Goal: Task Accomplishment & Management: Complete application form

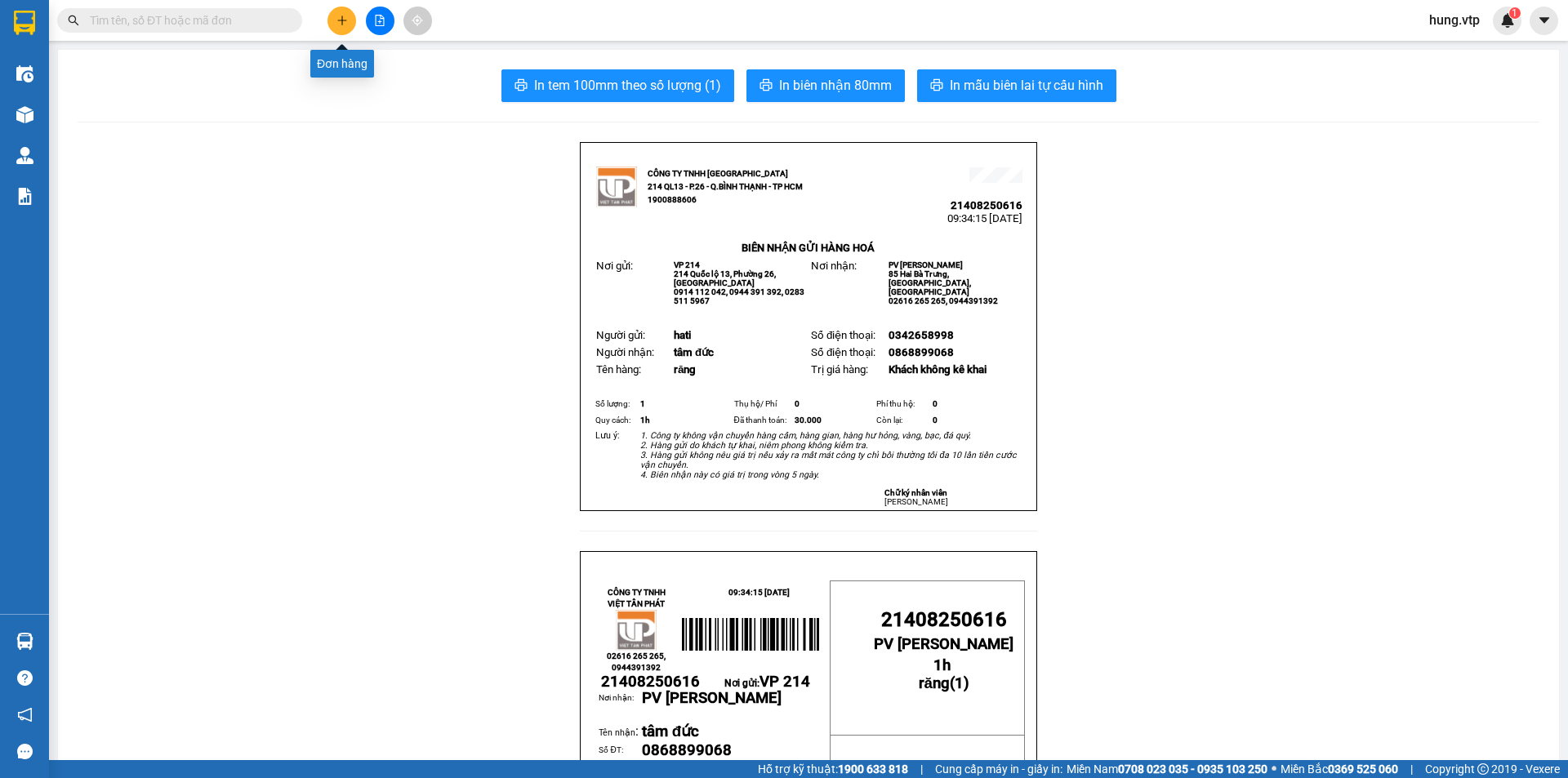
click at [346, 28] on button at bounding box center [342, 21] width 29 height 29
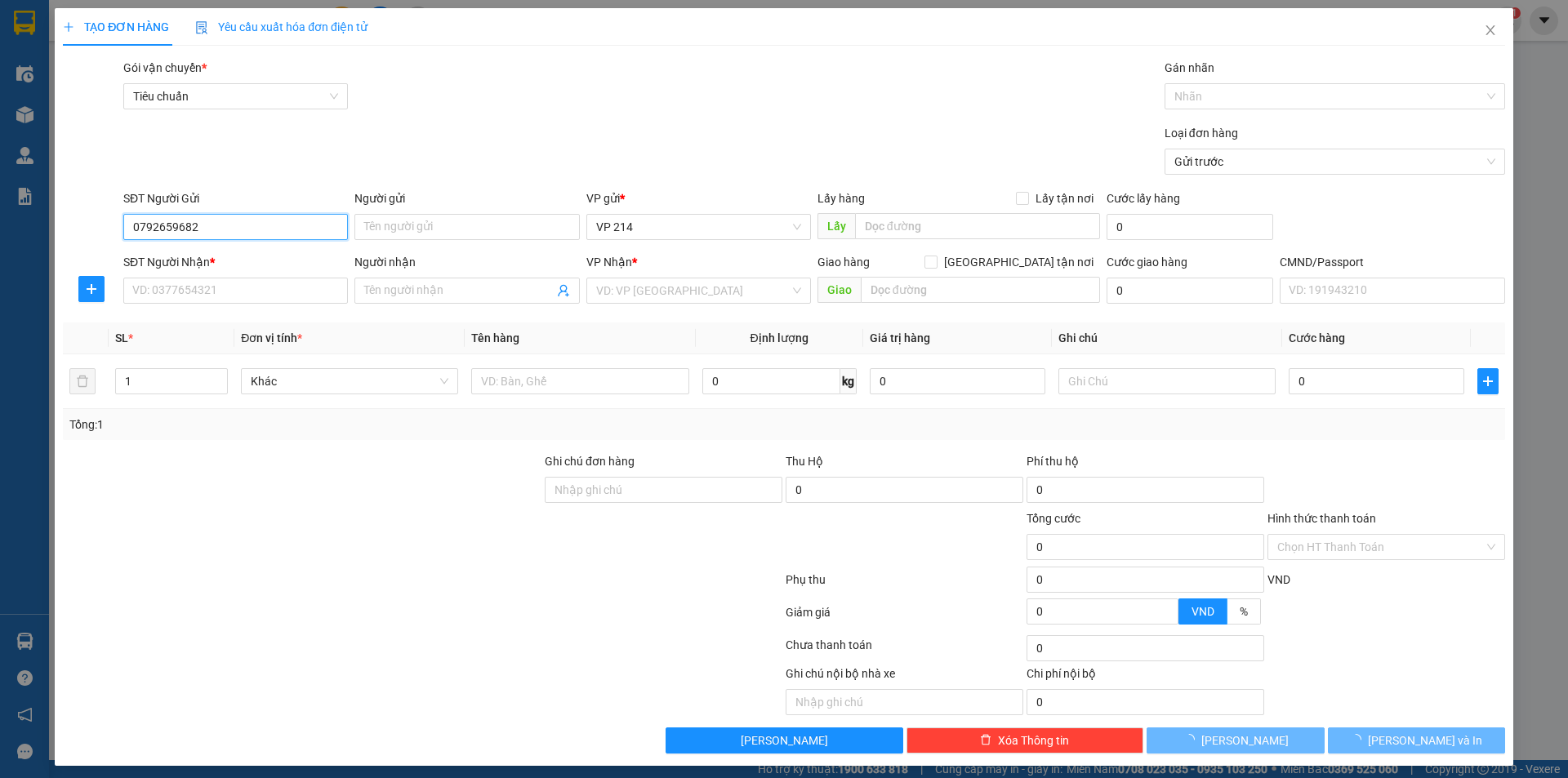
type input "0792659682"
type input "trí"
type input "0792659682"
type input "trí"
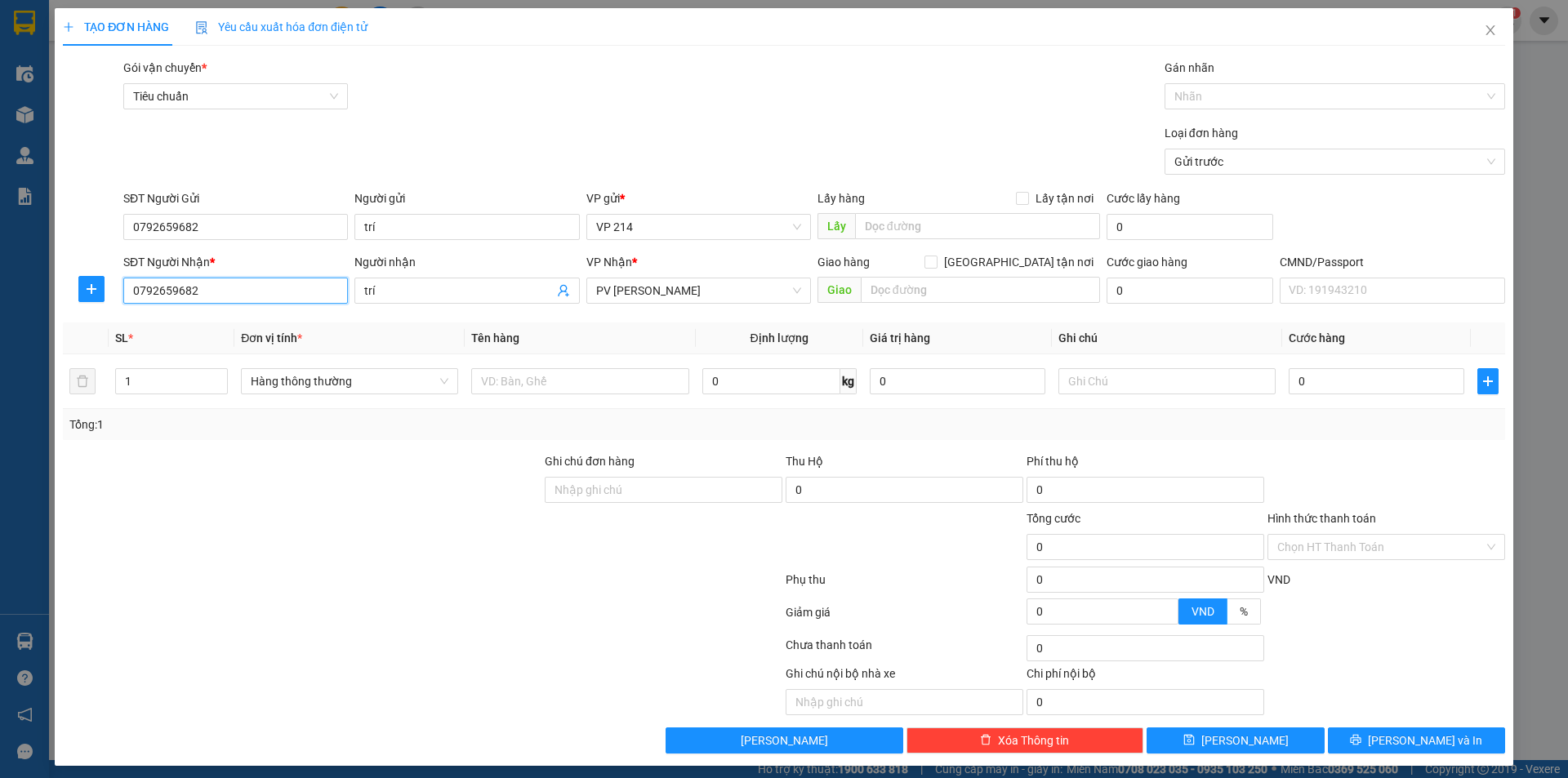
click at [256, 297] on input "0792659682" at bounding box center [235, 290] width 224 height 26
click at [566, 390] on input "text" at bounding box center [580, 380] width 217 height 26
type input "d"
type input "đồ nghề"
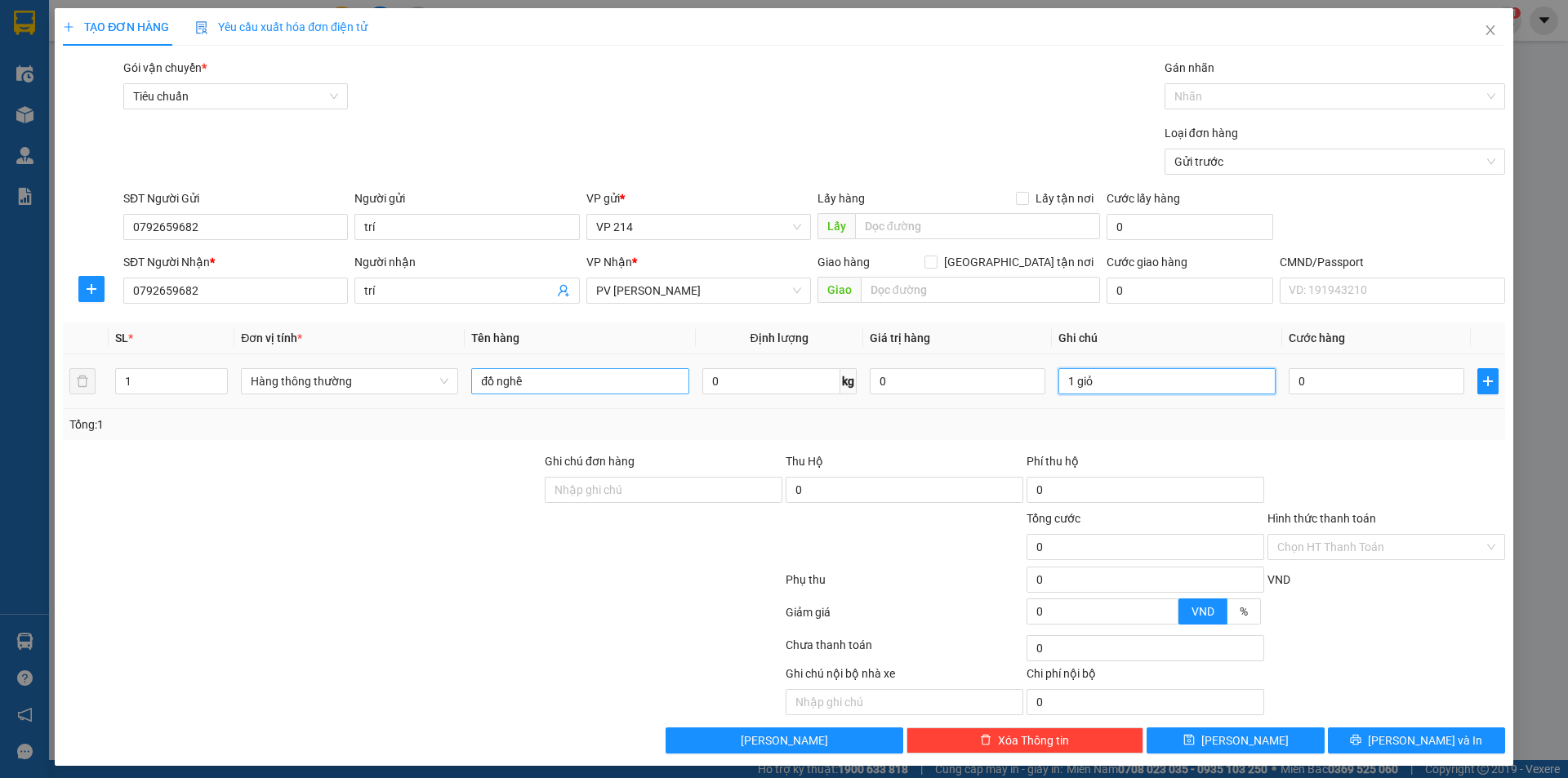
type input "1 giỏ"
type input "5"
type input "50"
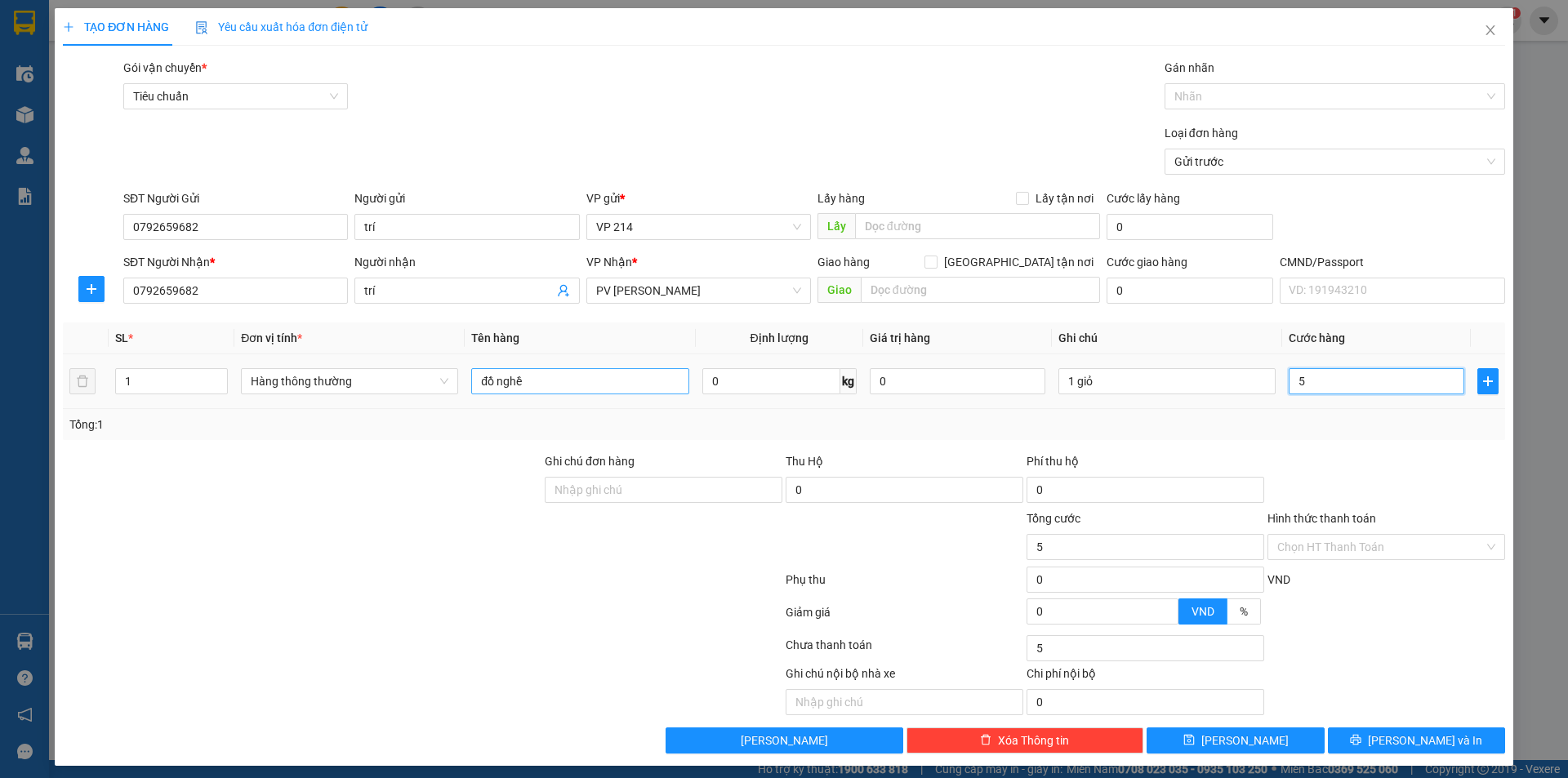
type input "50"
type input "500"
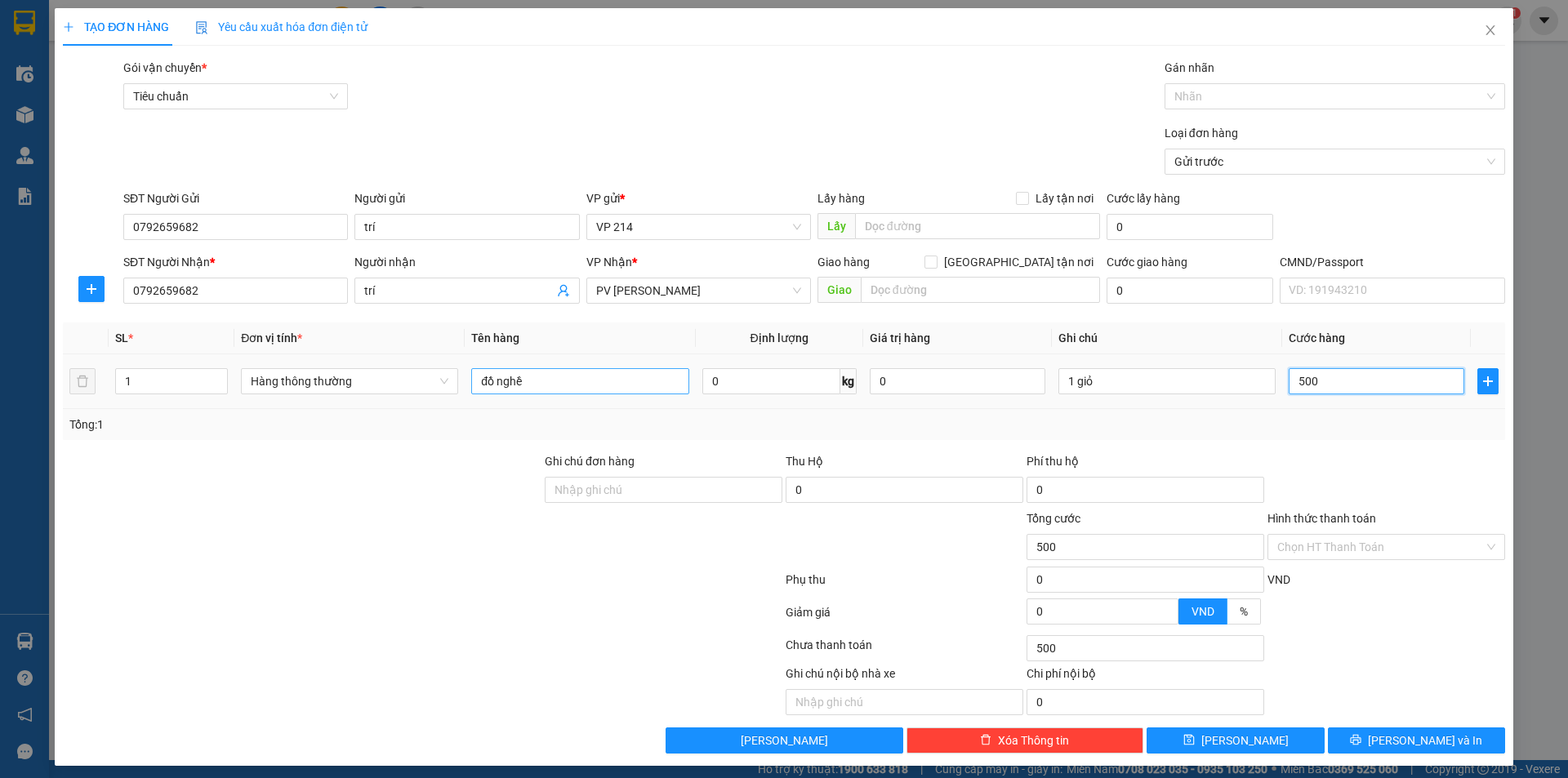
type input "5.000"
type input "50.000"
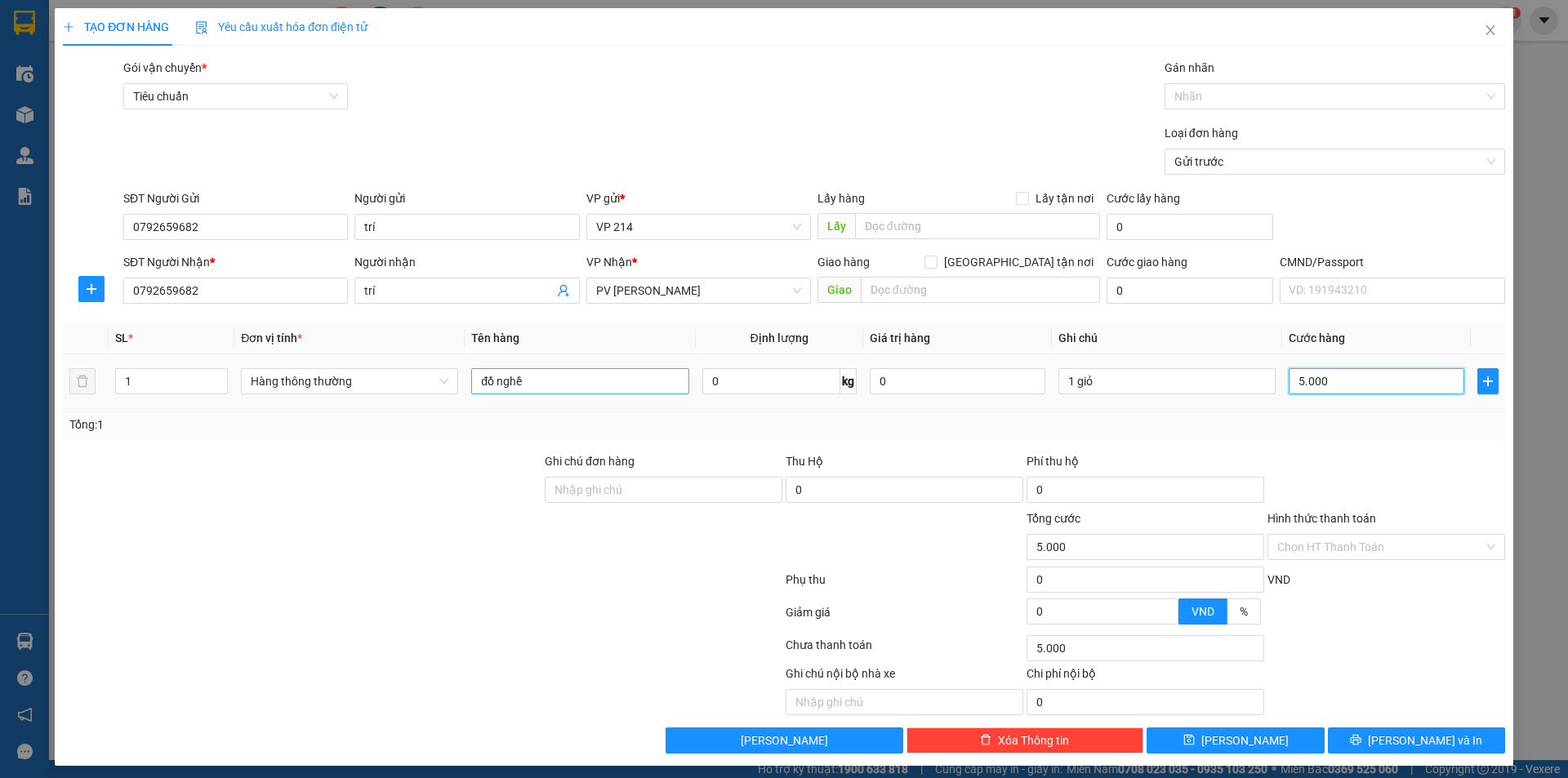
type input "50.000"
click at [1366, 732] on button "[PERSON_NAME] và In" at bounding box center [1416, 740] width 177 height 26
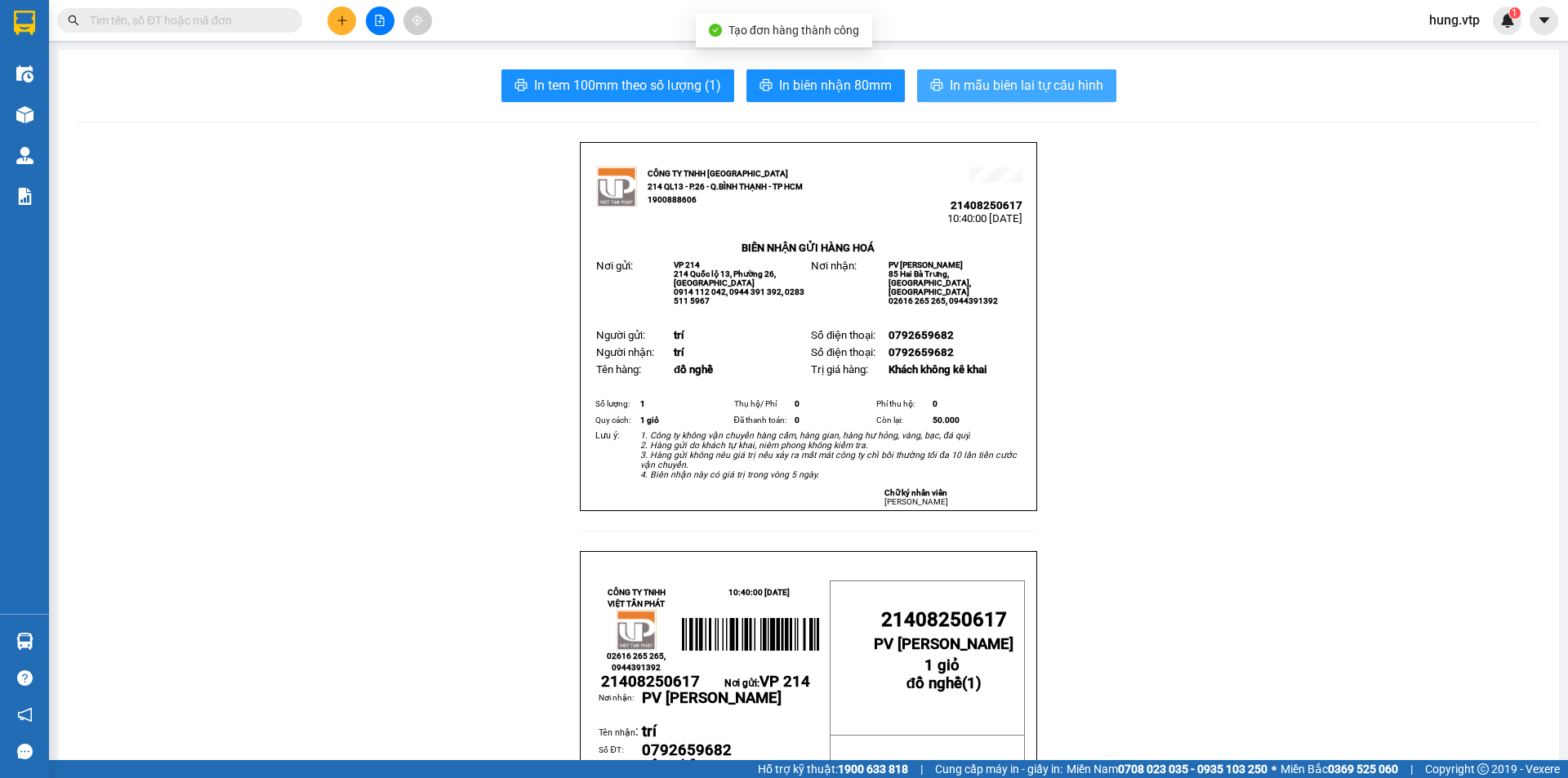
click at [978, 86] on span "In mẫu biên lai tự cấu hình" at bounding box center [1026, 85] width 153 height 21
click at [349, 22] on button at bounding box center [342, 21] width 29 height 29
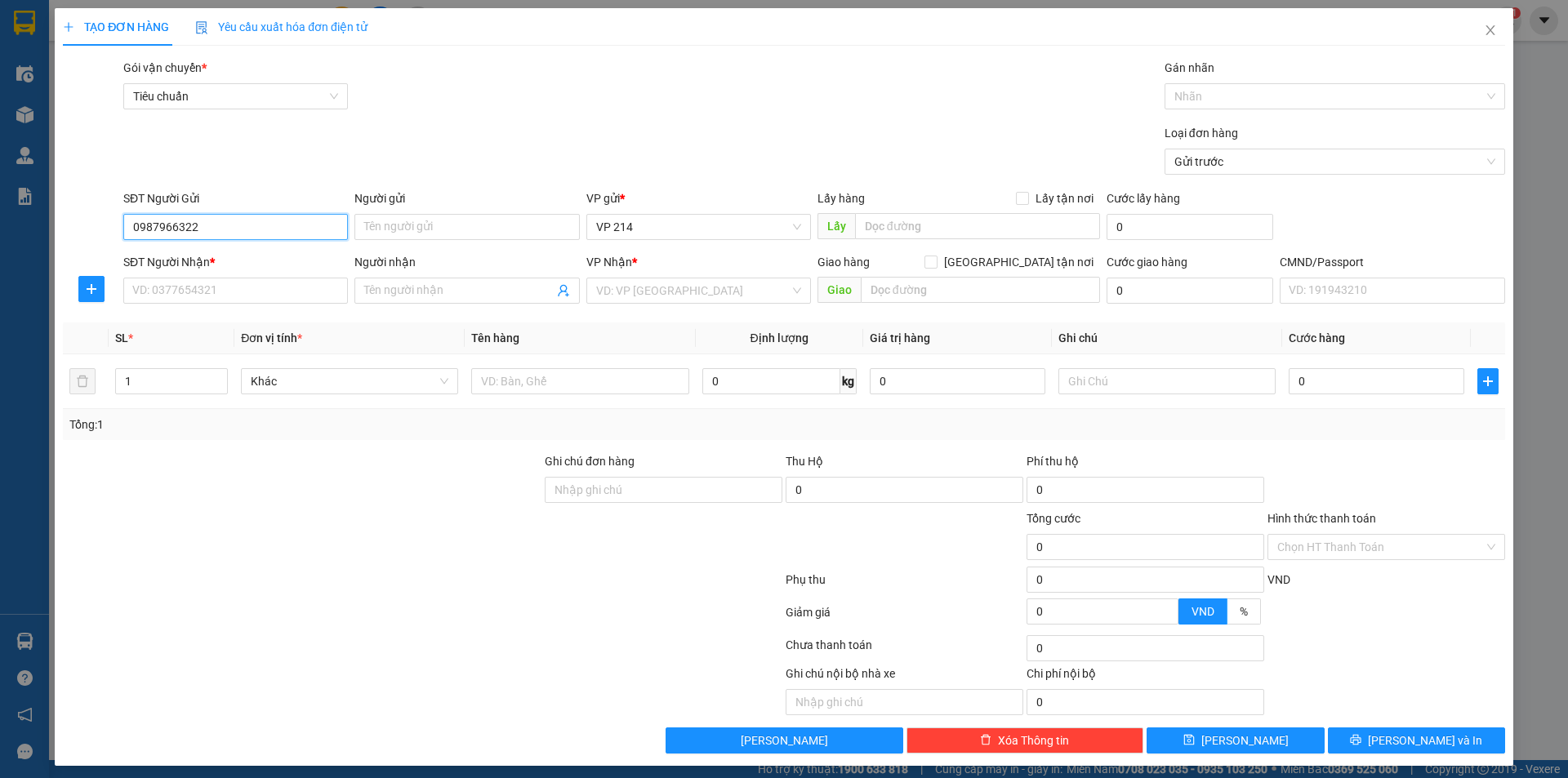
type input "0987966322"
type input "TĐ"
click at [262, 279] on input "SĐT Người Nhận *" at bounding box center [235, 290] width 224 height 26
type input "0941285060"
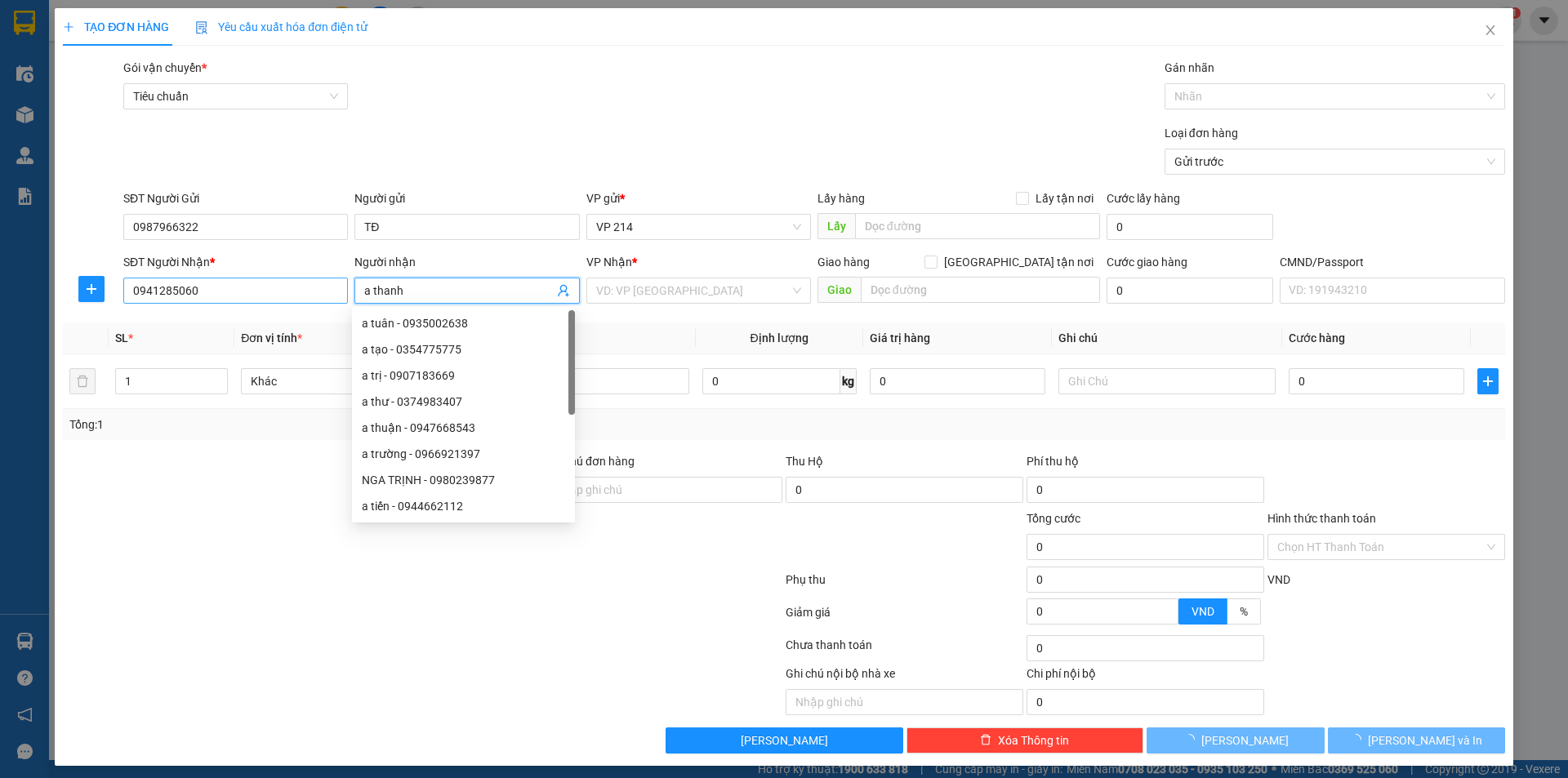
type input "a thanh"
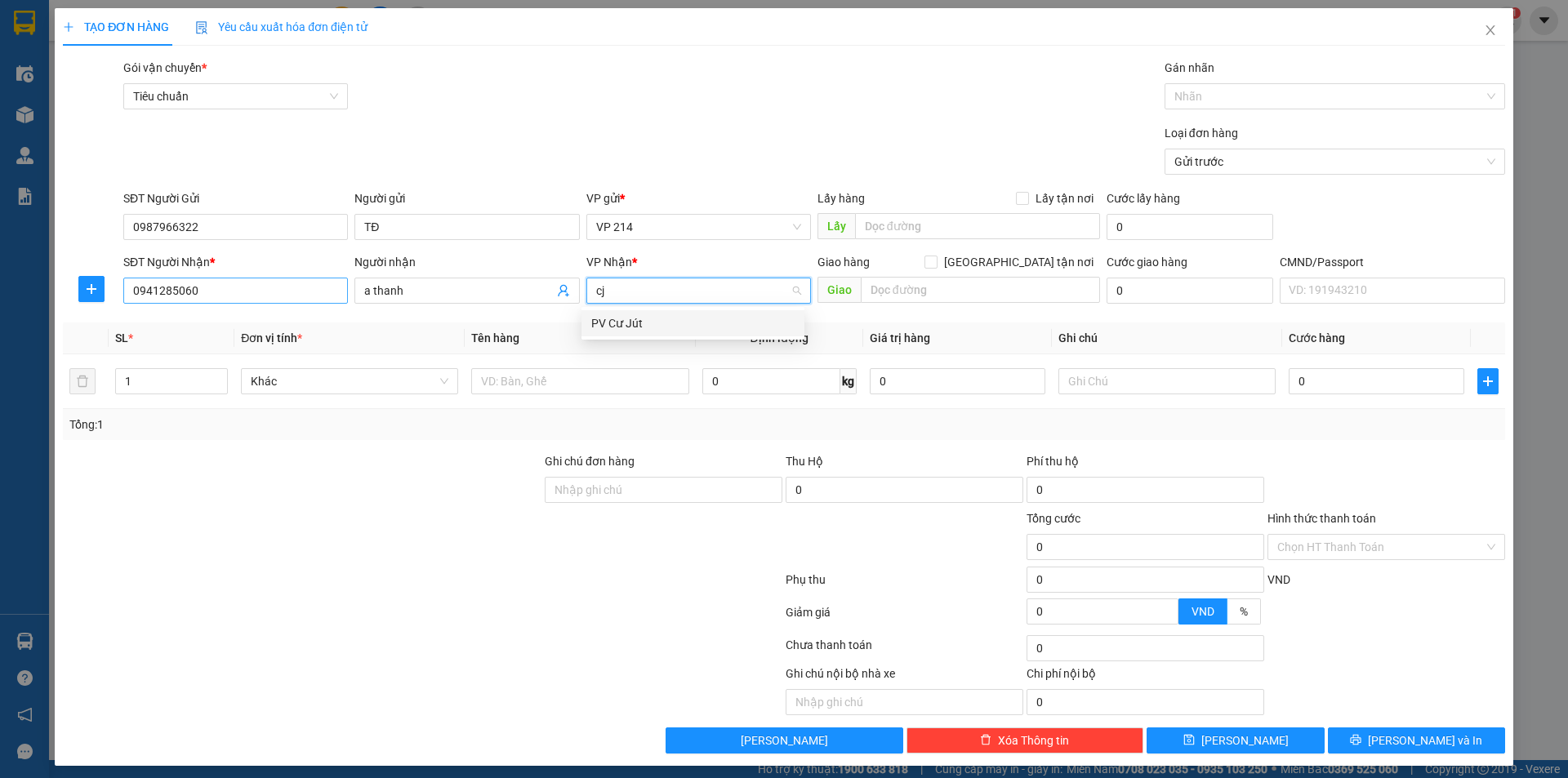
type input "cj"
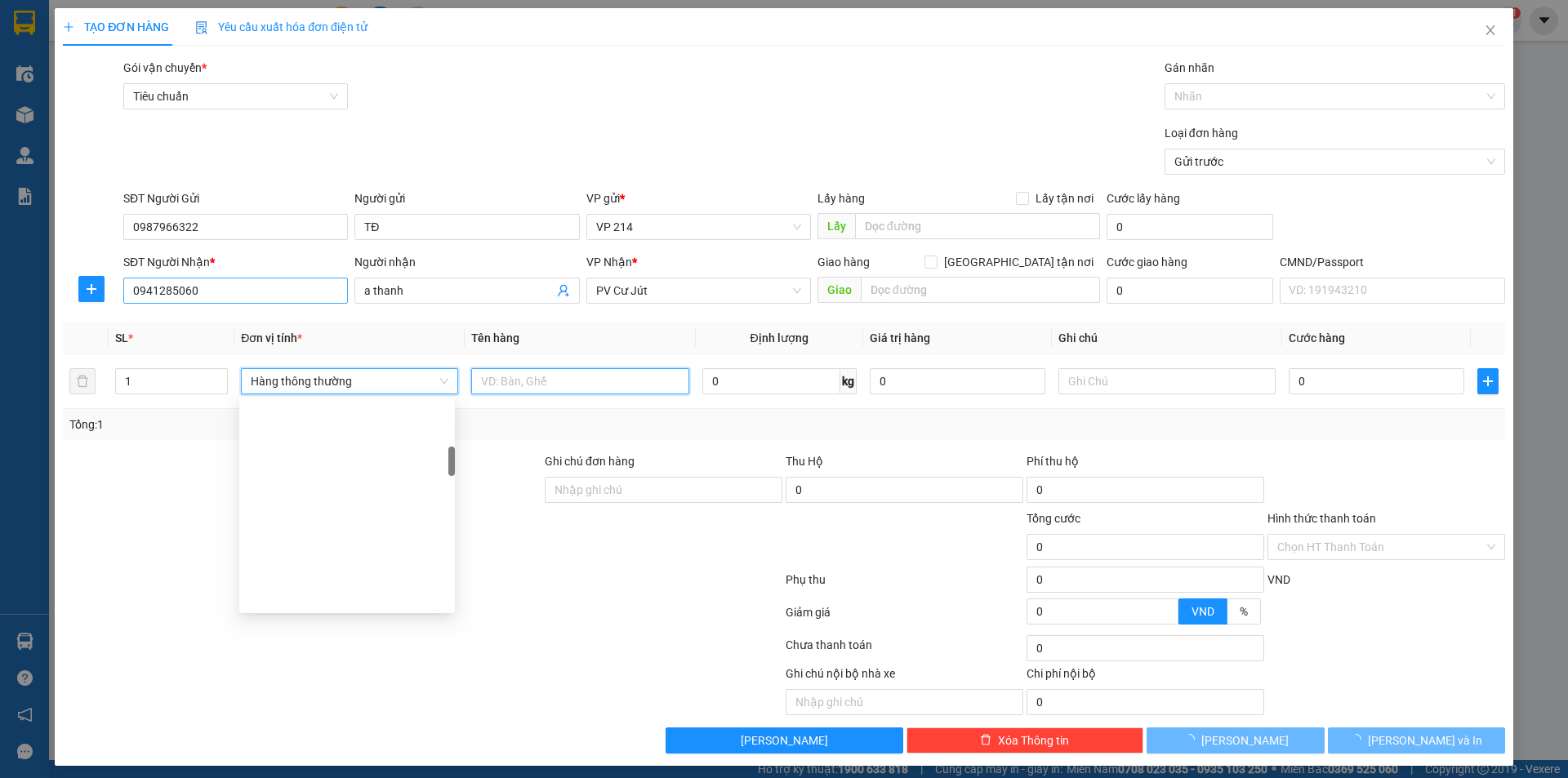
scroll to position [340, 0]
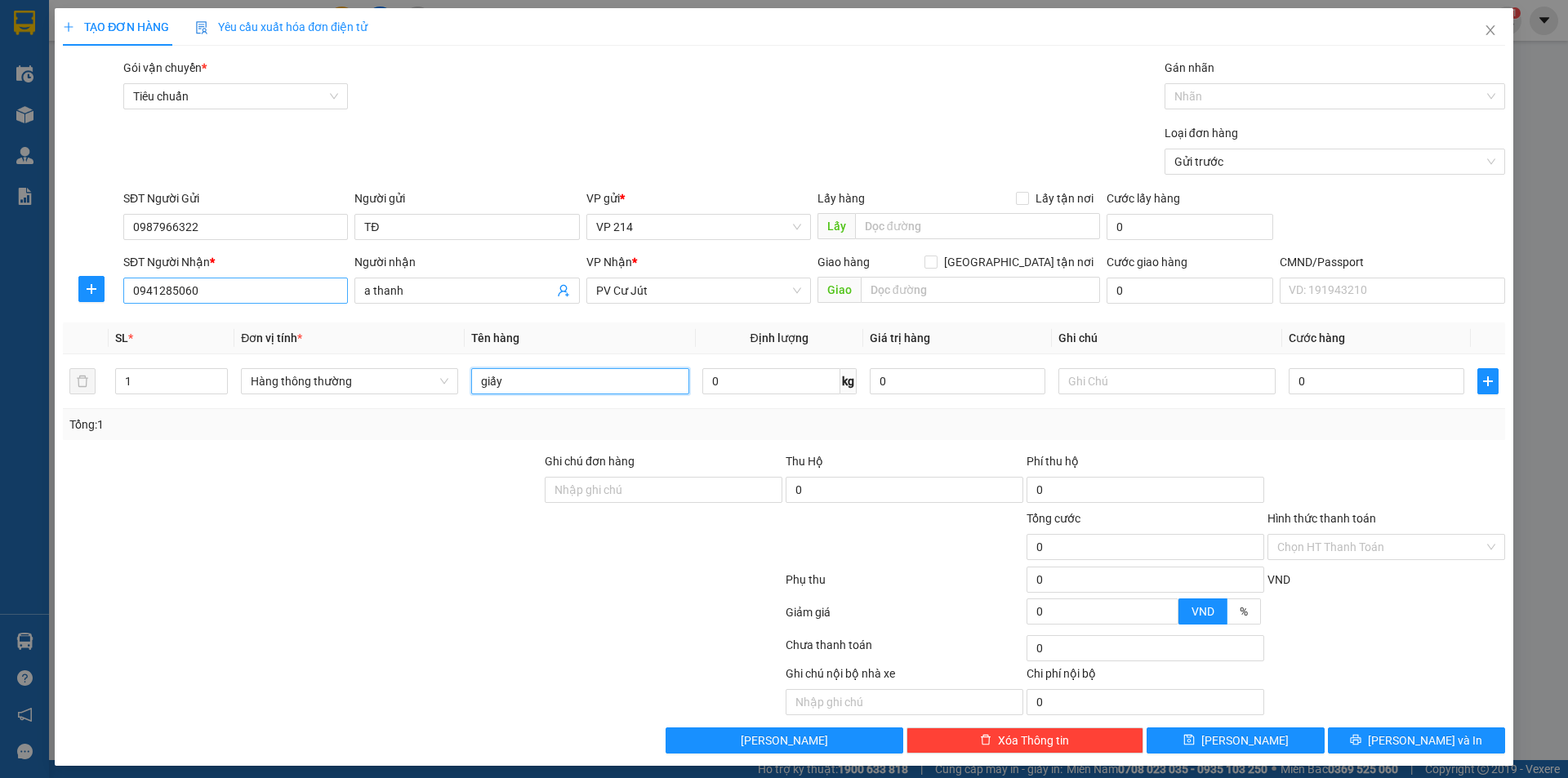
type input "giấy"
type input "1T"
type input "4"
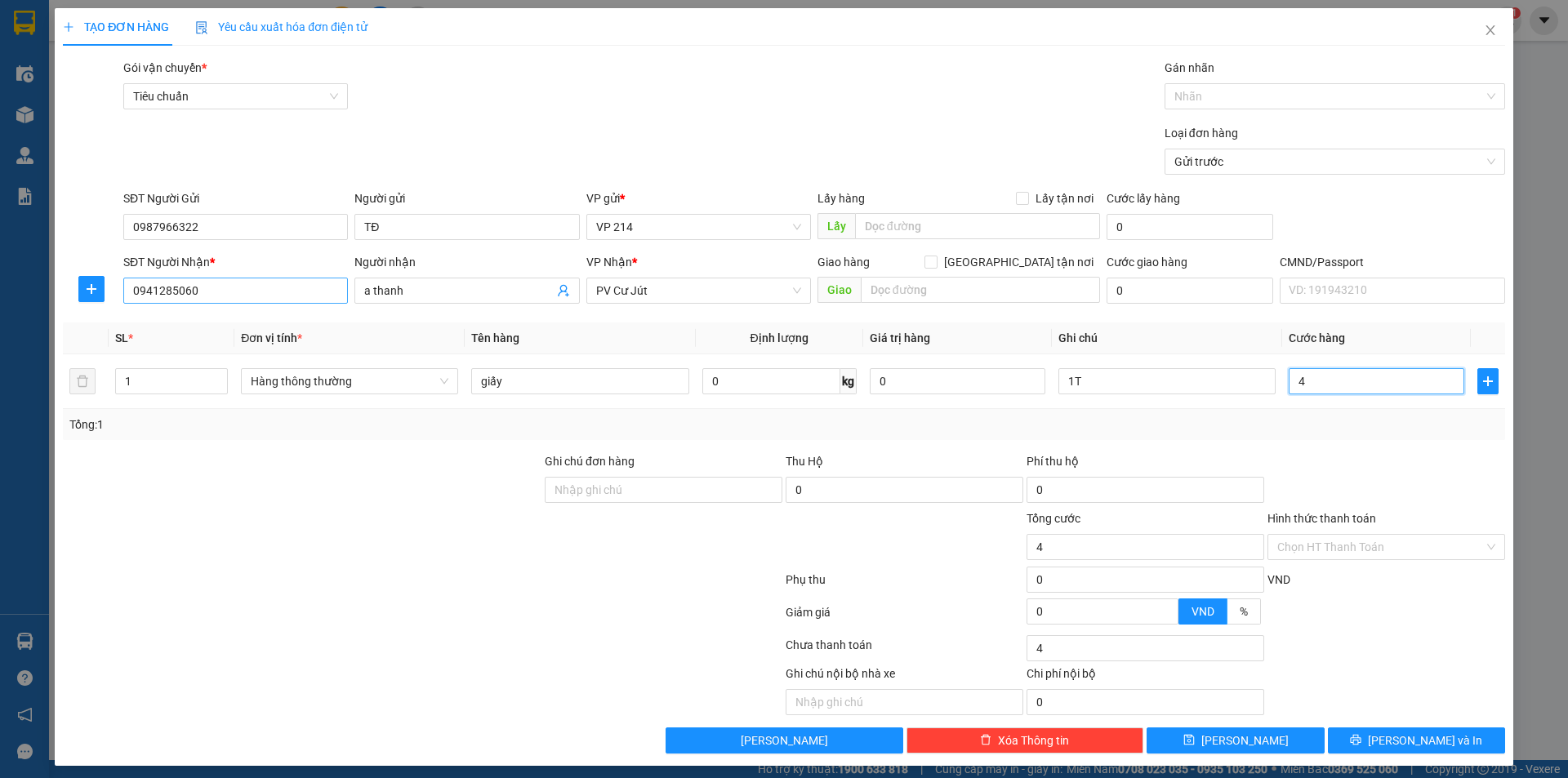
type input "40"
type input "400"
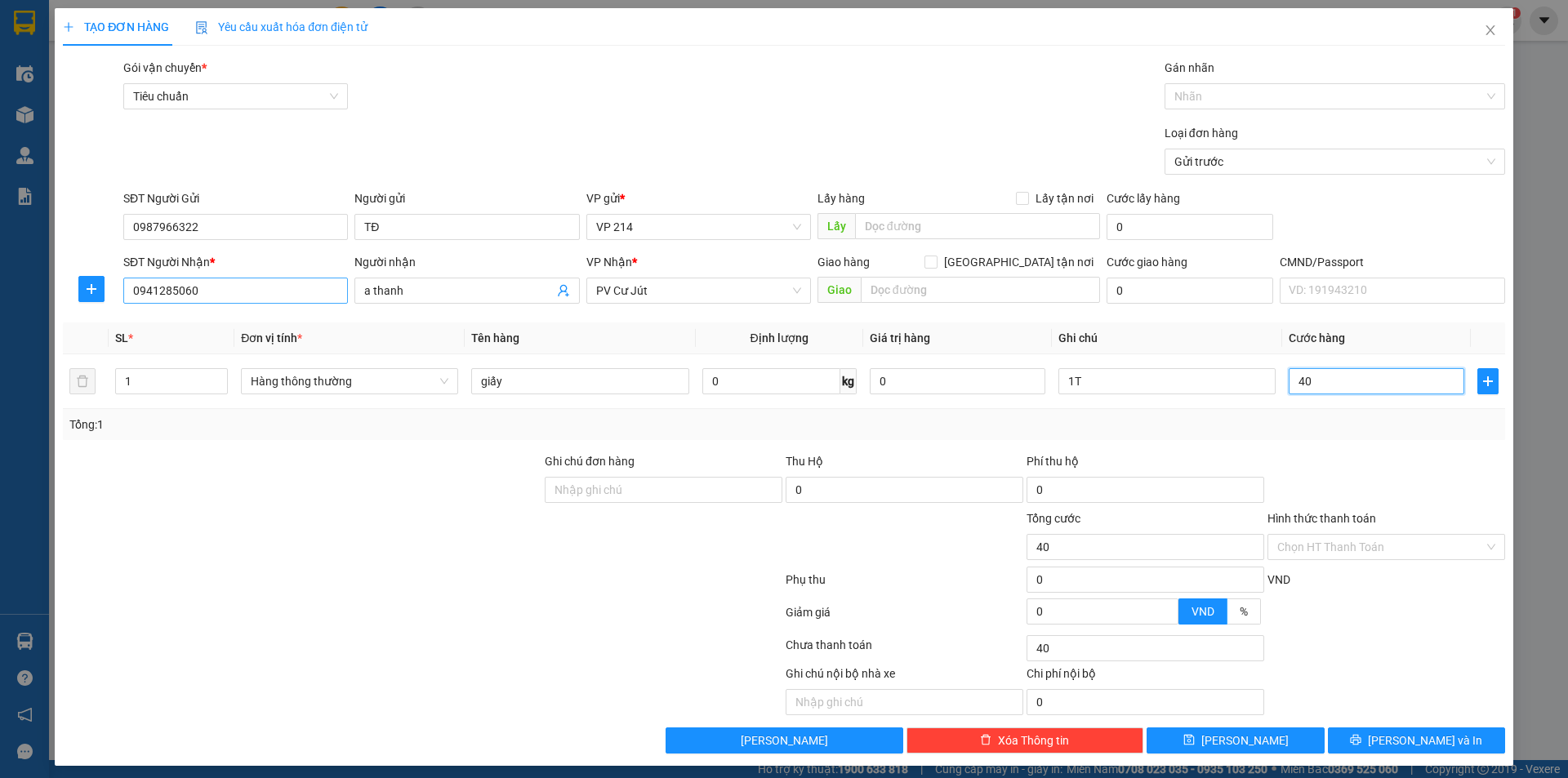
type input "400"
type input "4.000"
type input "40.000"
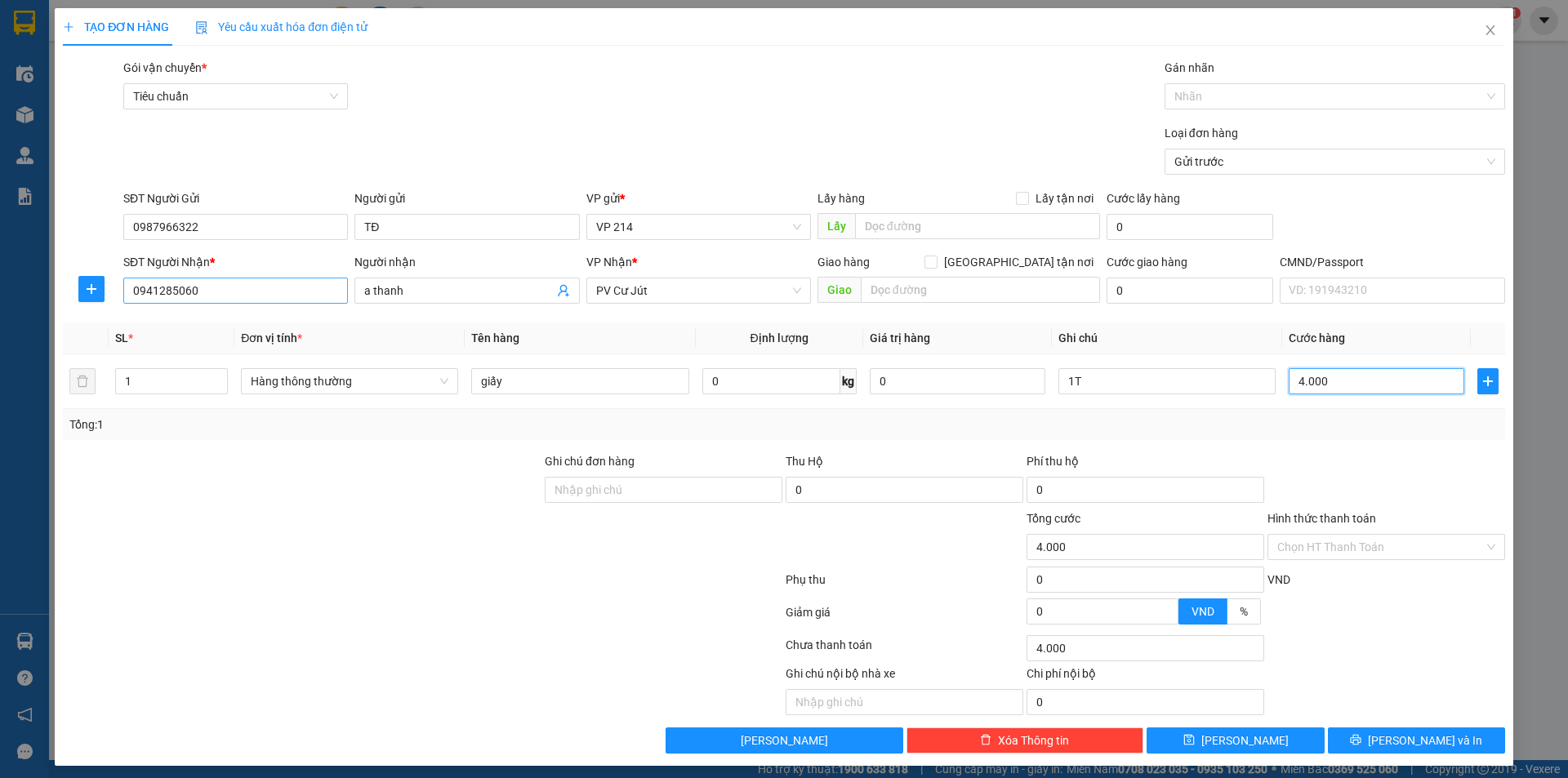
type input "40.000"
click at [1448, 747] on button "[PERSON_NAME] và In" at bounding box center [1416, 740] width 177 height 26
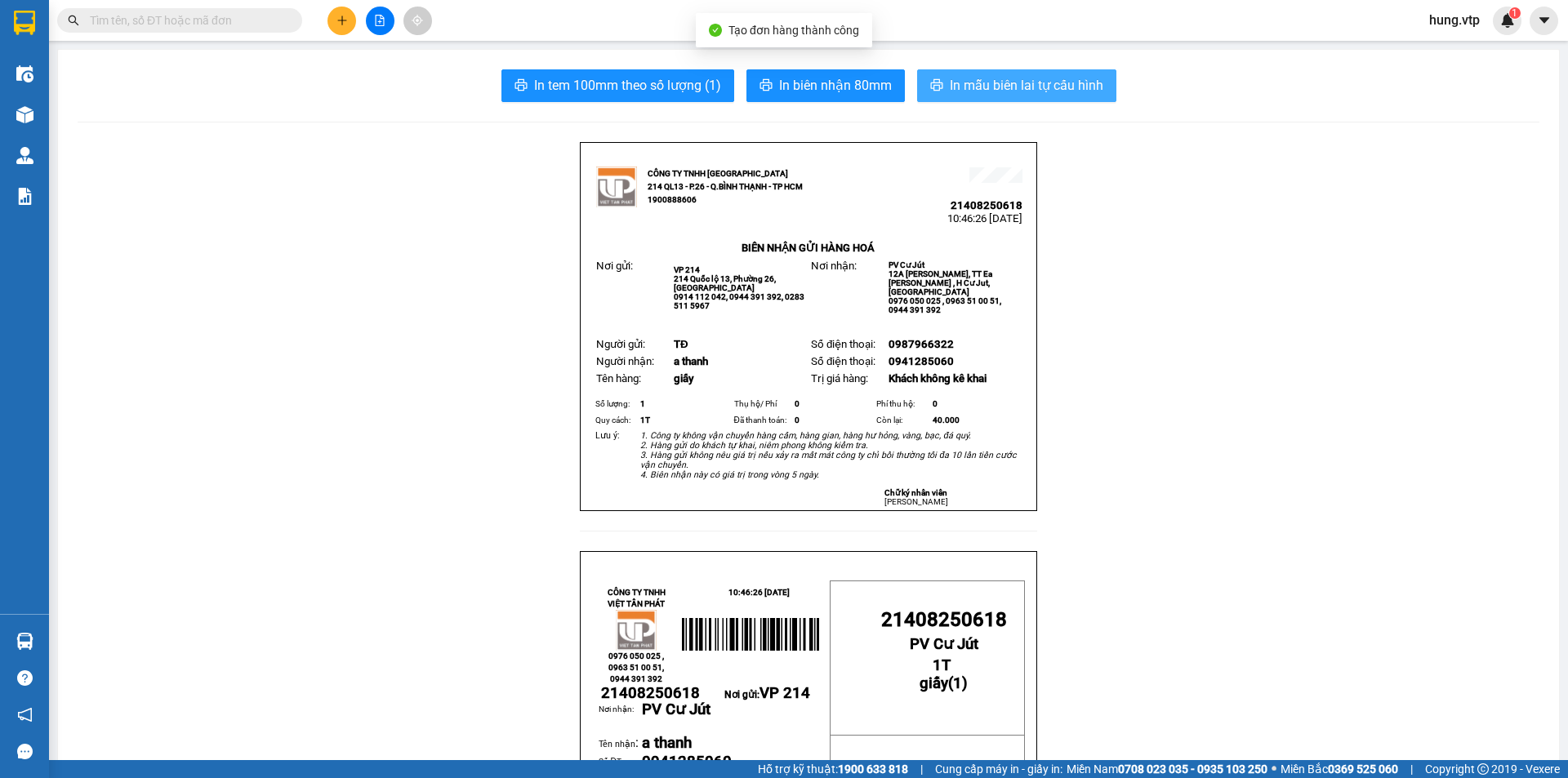
click at [997, 92] on span "In mẫu biên lai tự cấu hình" at bounding box center [1026, 85] width 153 height 21
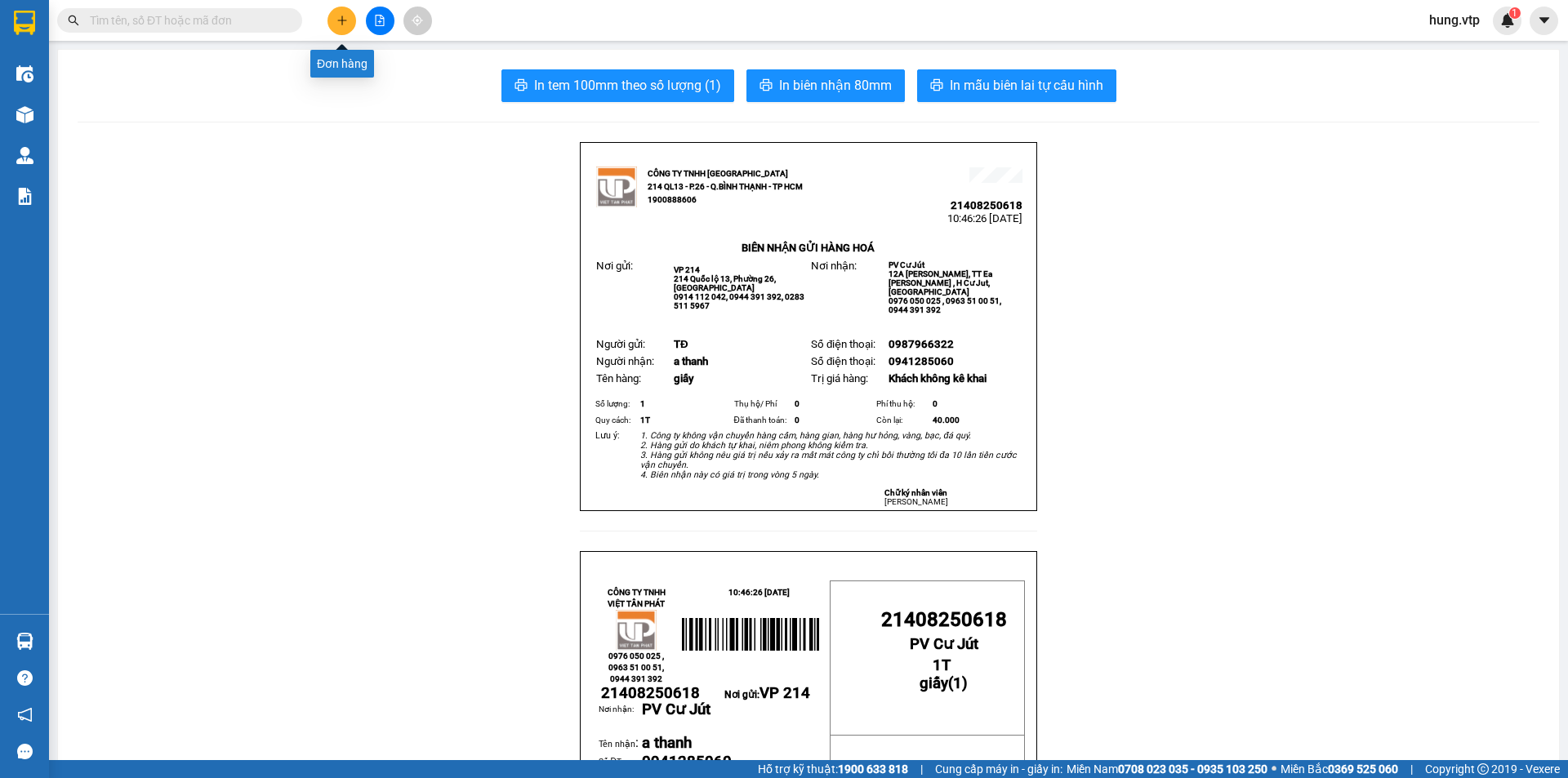
click at [337, 18] on icon "plus" at bounding box center [342, 20] width 12 height 12
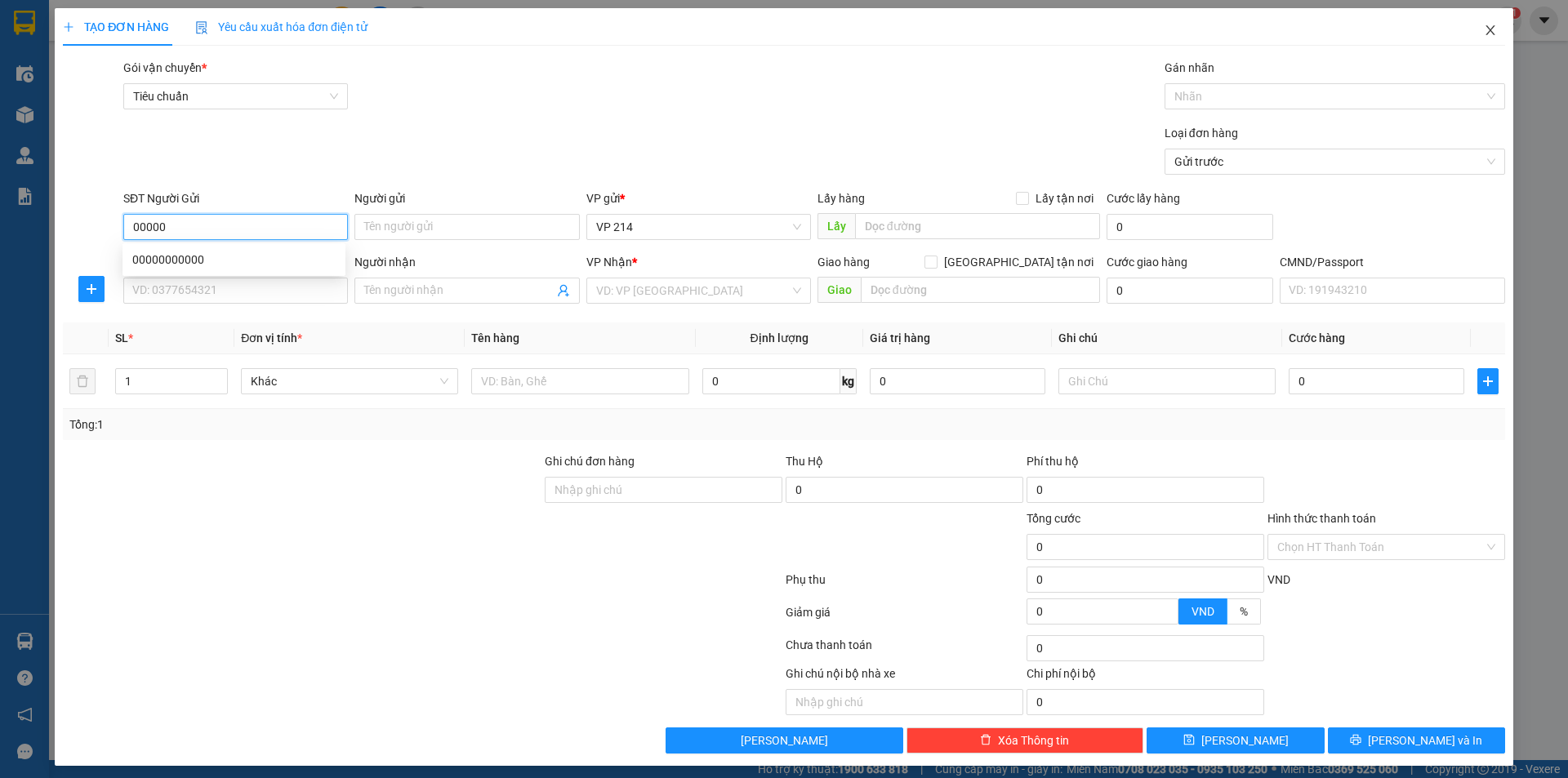
type input "00000"
click at [1484, 31] on icon "close" at bounding box center [1490, 30] width 13 height 13
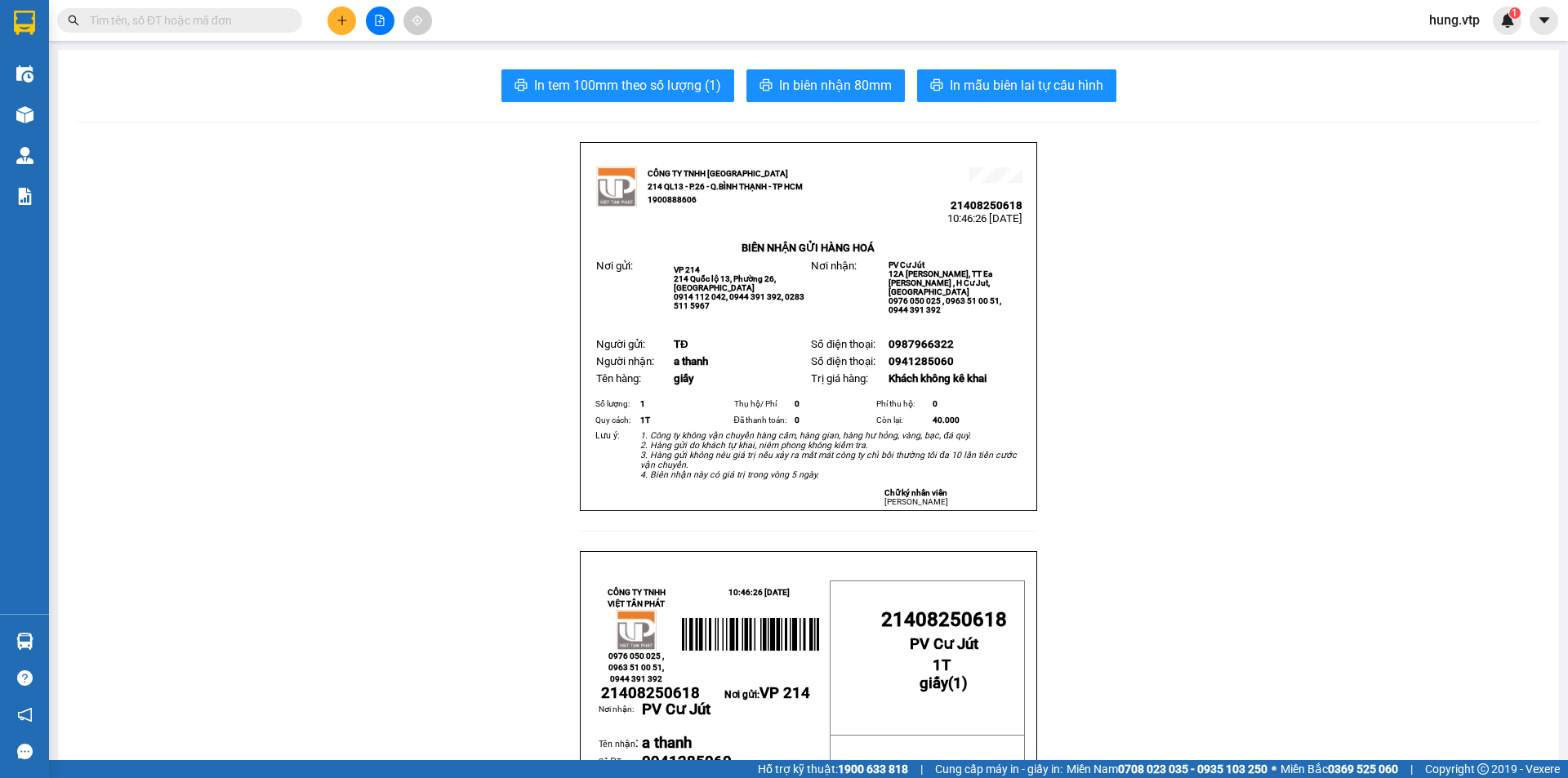
click at [351, 26] on button at bounding box center [342, 21] width 29 height 29
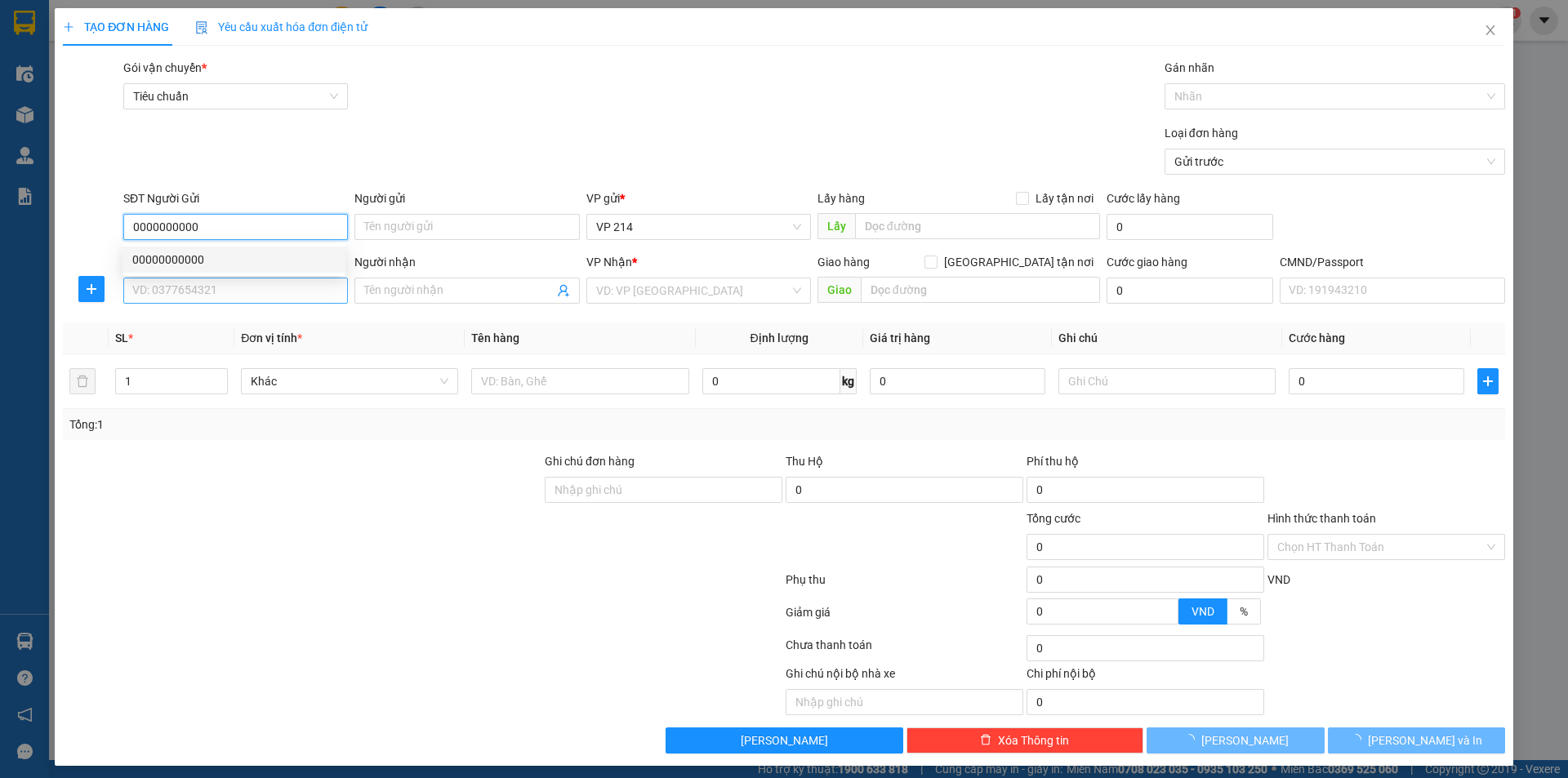
type input "0000000000"
click at [323, 296] on input "SĐT Người Nhận *" at bounding box center [235, 290] width 224 height 26
type input "0974285285"
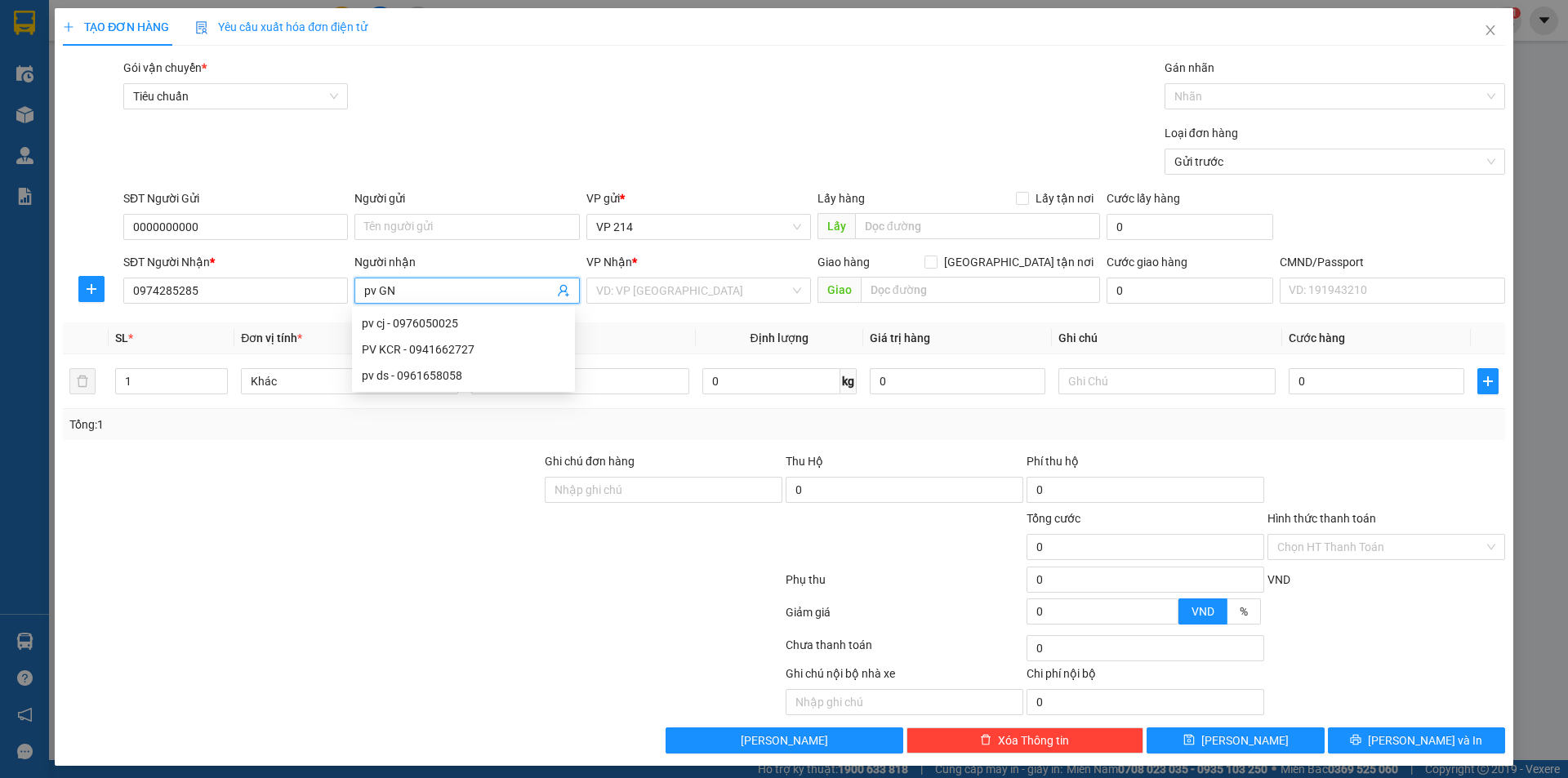
type input "pv GN"
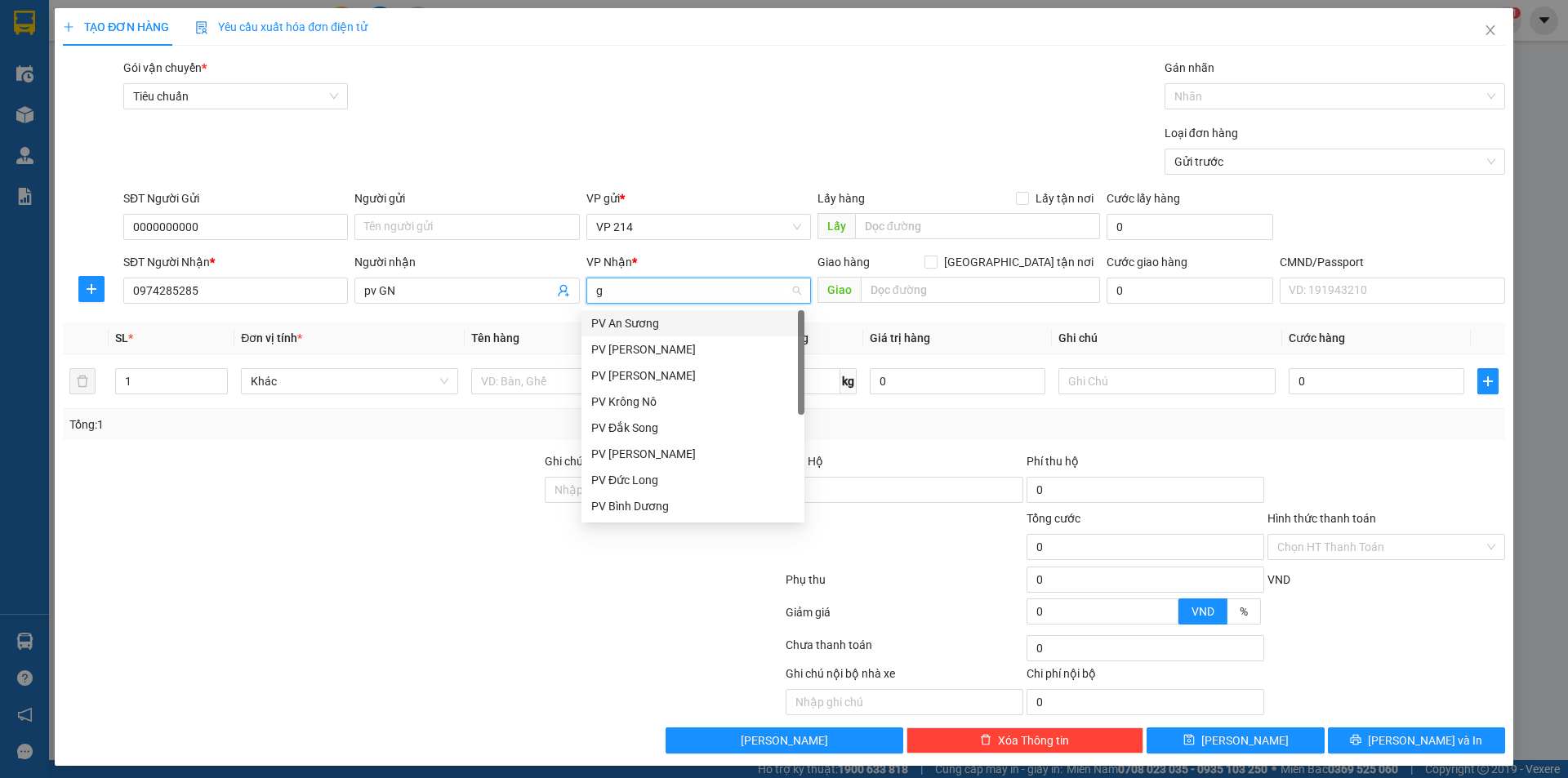
type input "gn"
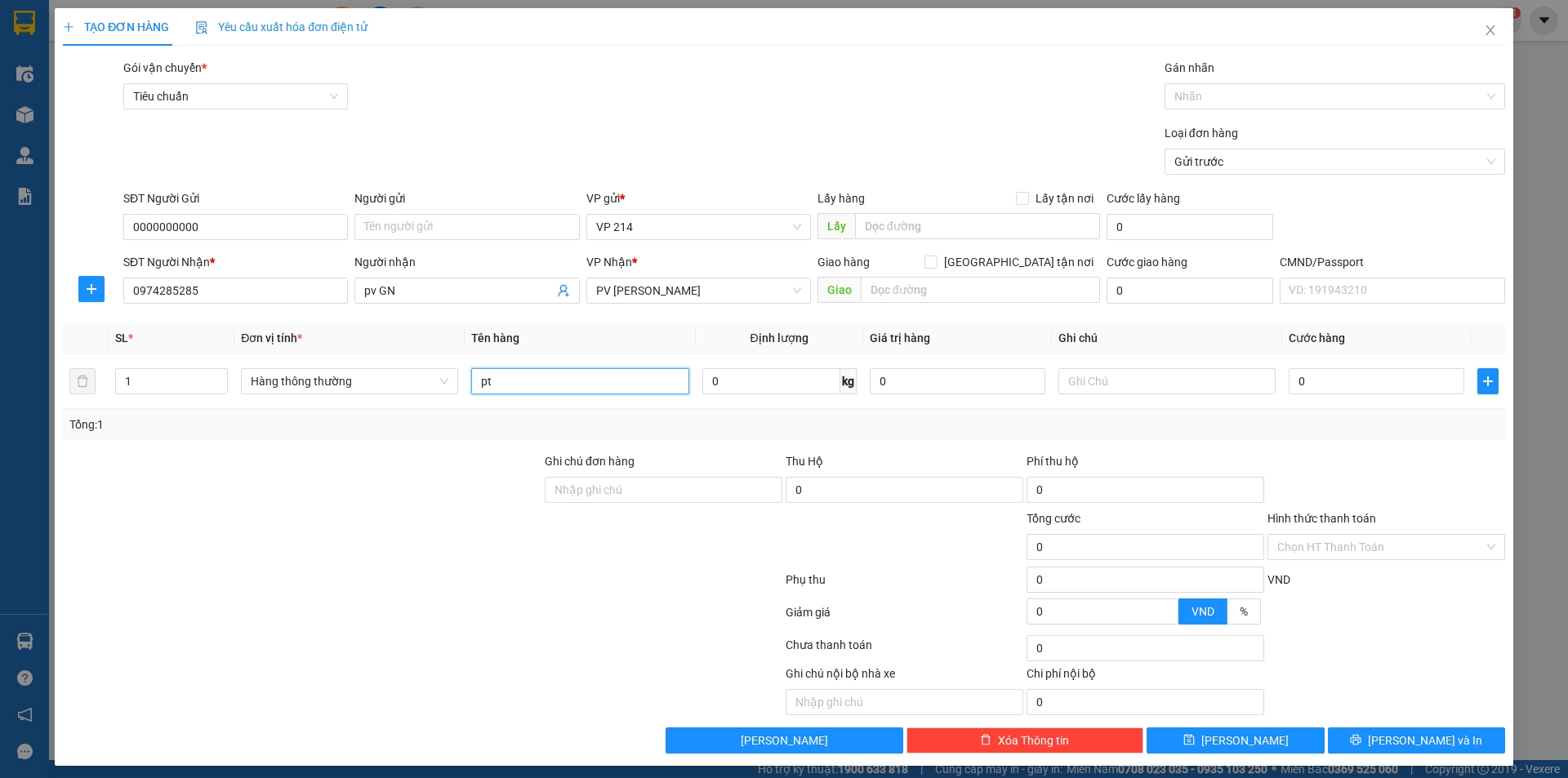
type input "pt"
type input "1 c đen"
click at [1333, 556] on input "Hình thức thanh toán" at bounding box center [1380, 546] width 206 height 24
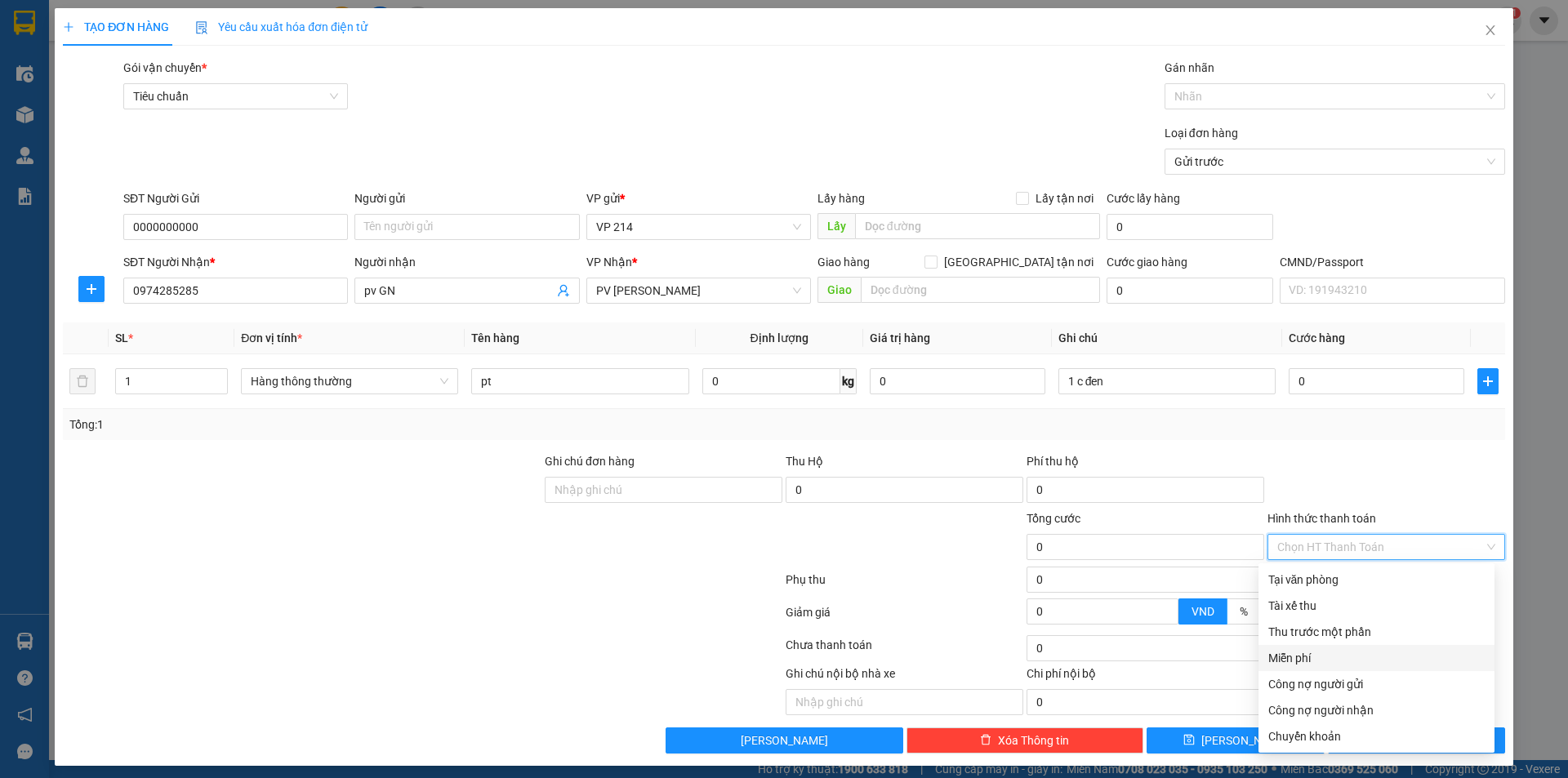
click at [1322, 666] on div "Miễn phí" at bounding box center [1376, 658] width 216 height 18
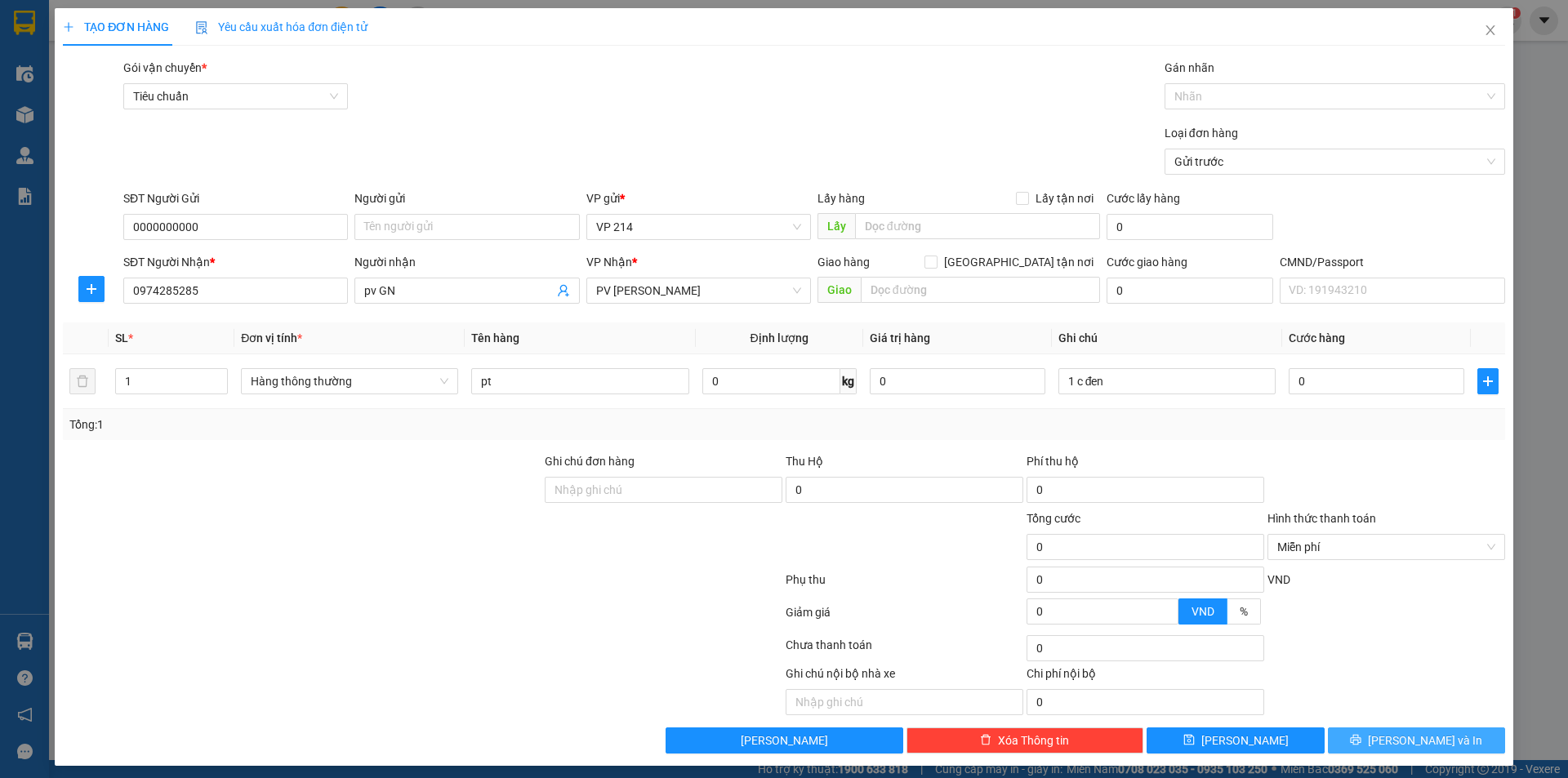
click at [1418, 741] on span "[PERSON_NAME] và In" at bounding box center [1424, 740] width 114 height 18
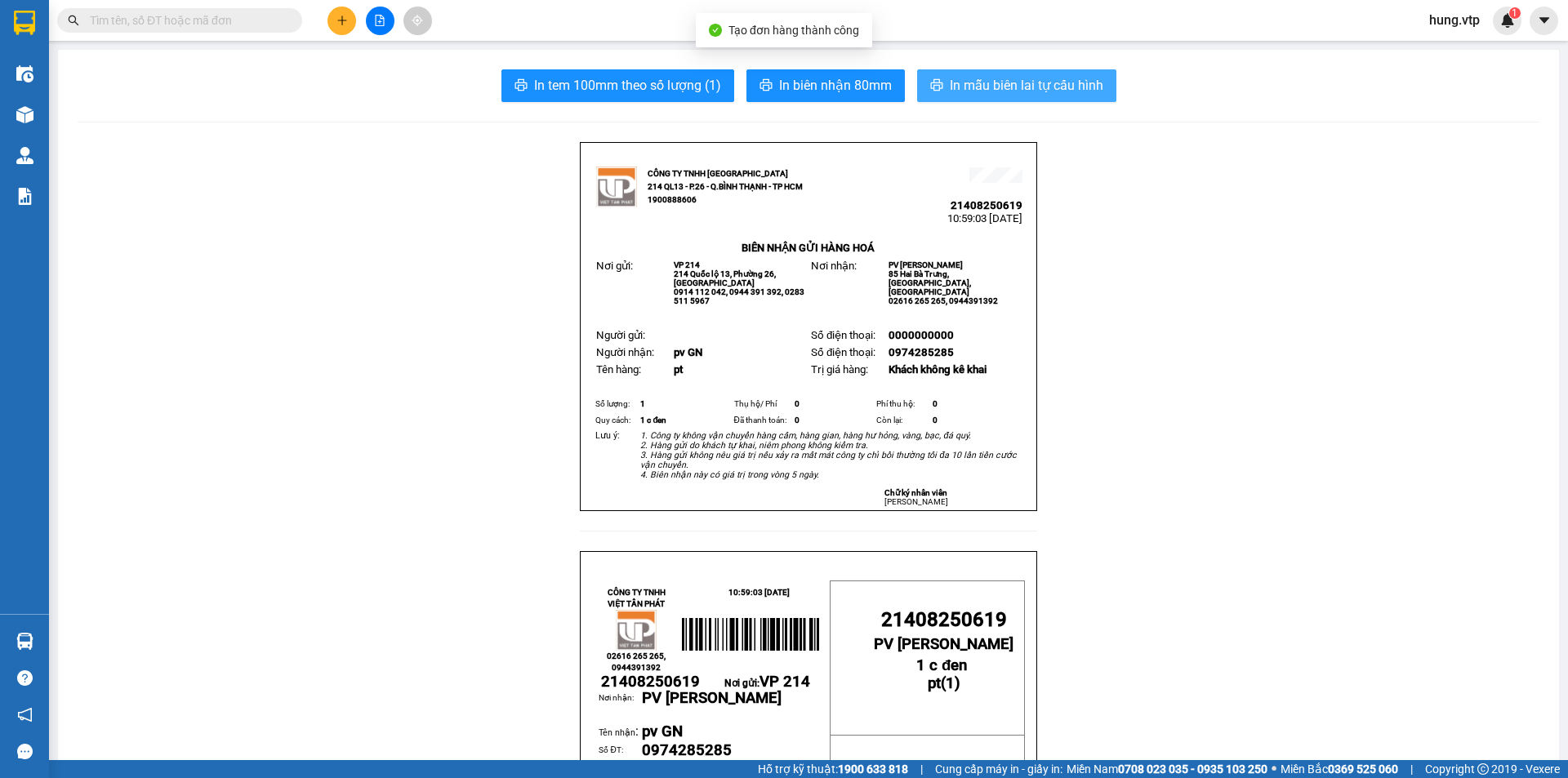
click at [1013, 91] on span "In mẫu biên lai tự cấu hình" at bounding box center [1026, 85] width 153 height 21
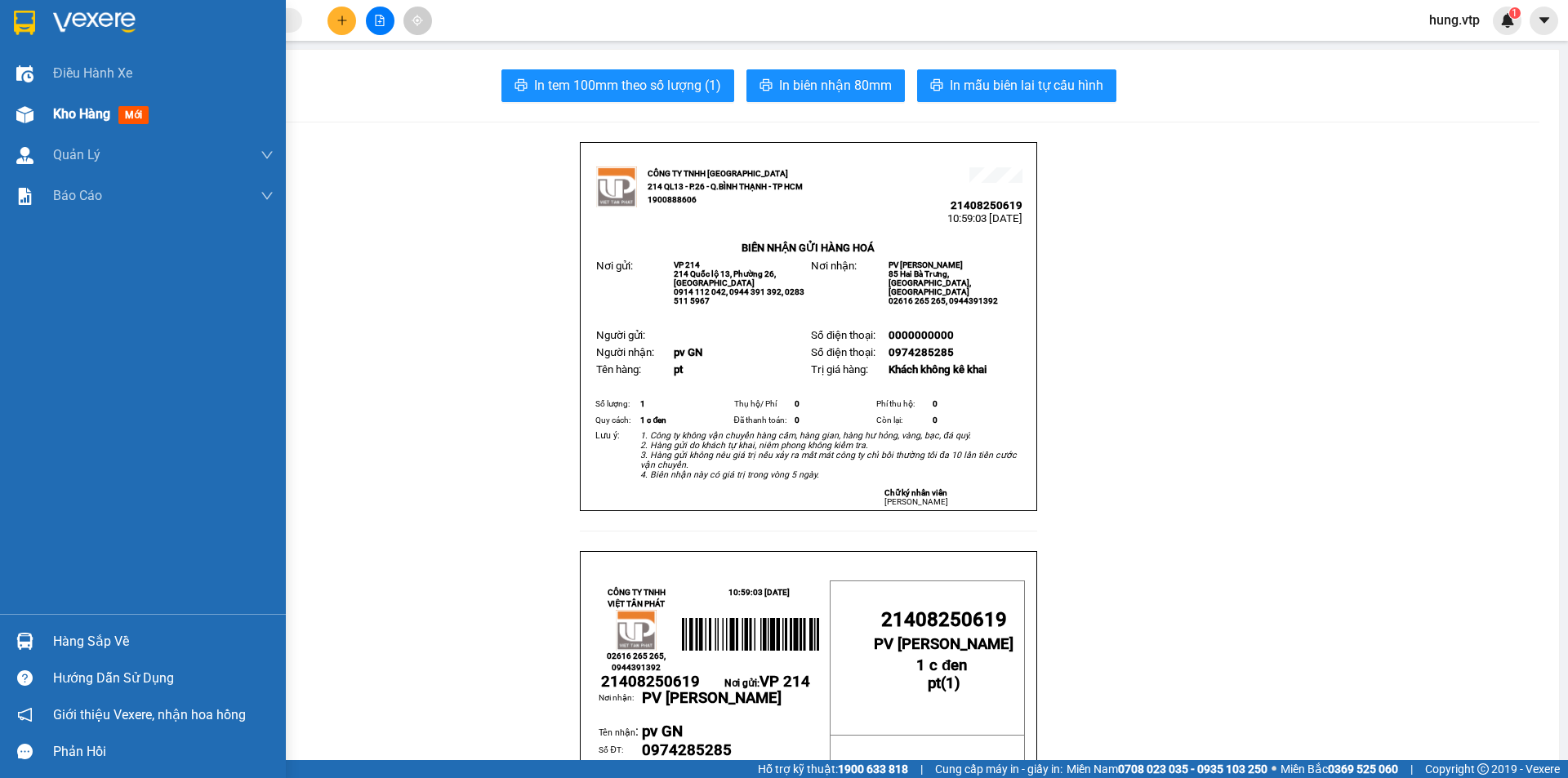
click at [74, 121] on span "Kho hàng" at bounding box center [82, 113] width 57 height 15
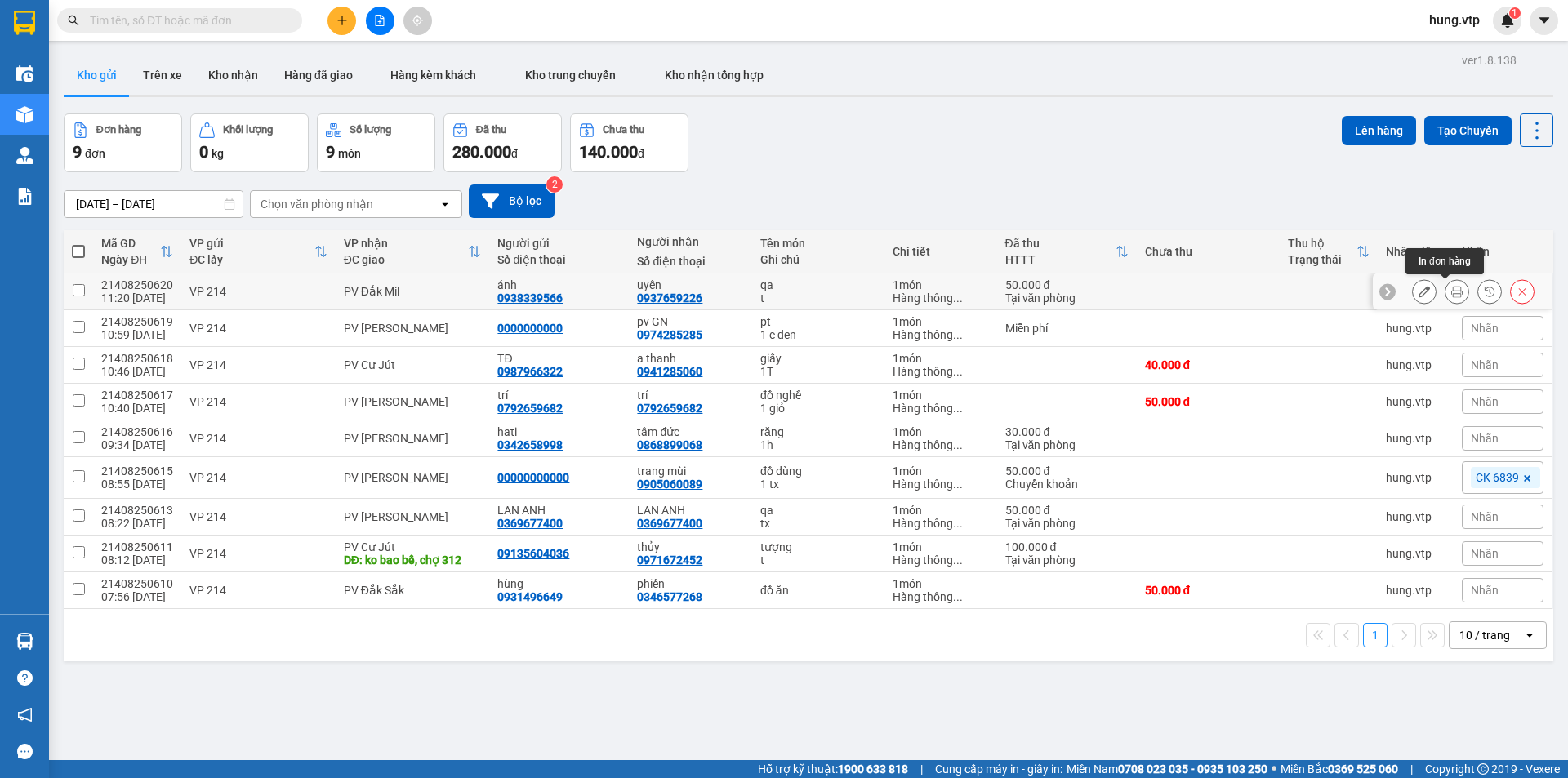
click at [1451, 289] on icon at bounding box center [1457, 291] width 12 height 12
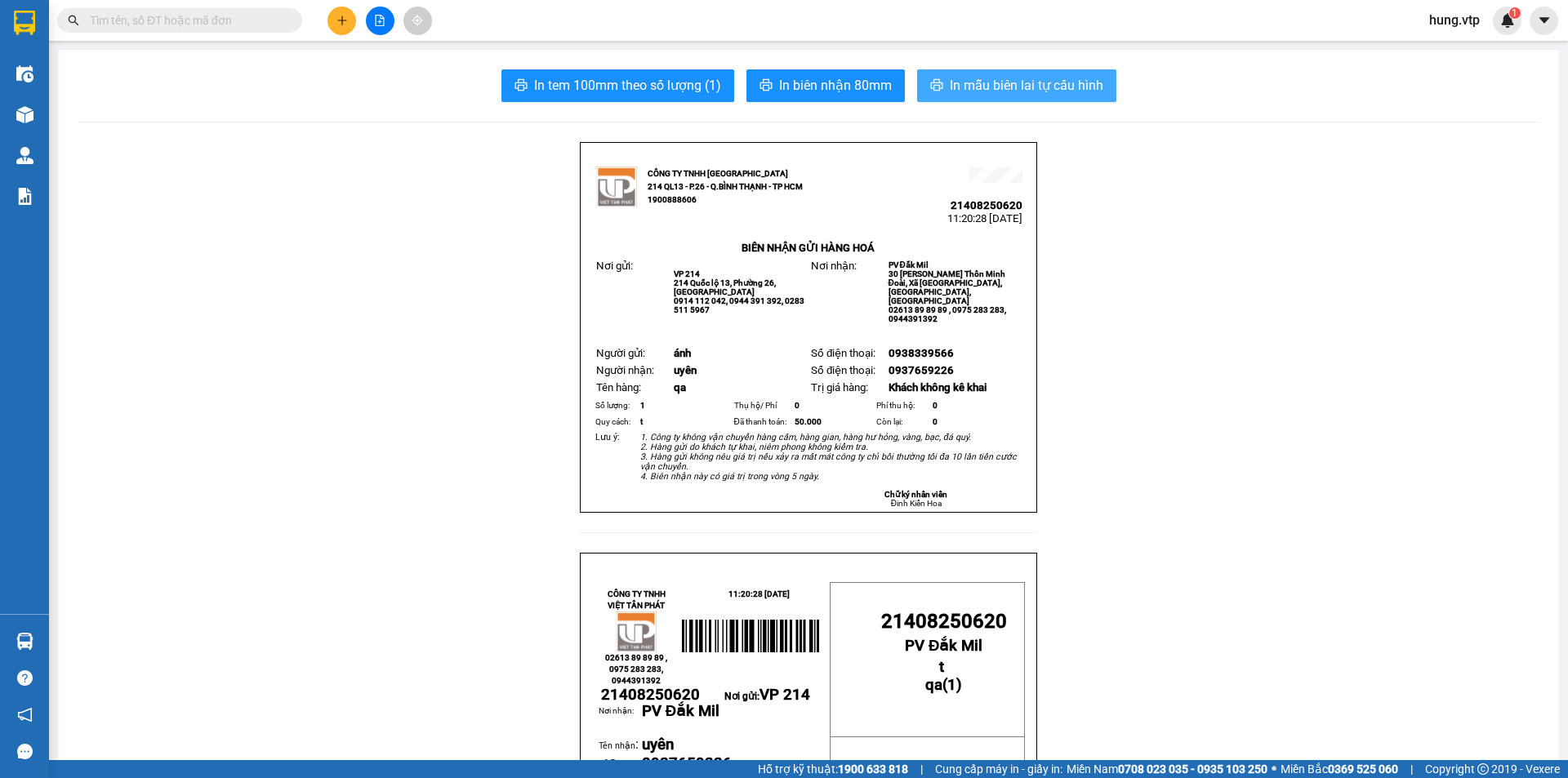
click at [936, 87] on icon "printer" at bounding box center [936, 84] width 13 height 12
click at [342, 20] on icon "plus" at bounding box center [341, 20] width 1 height 9
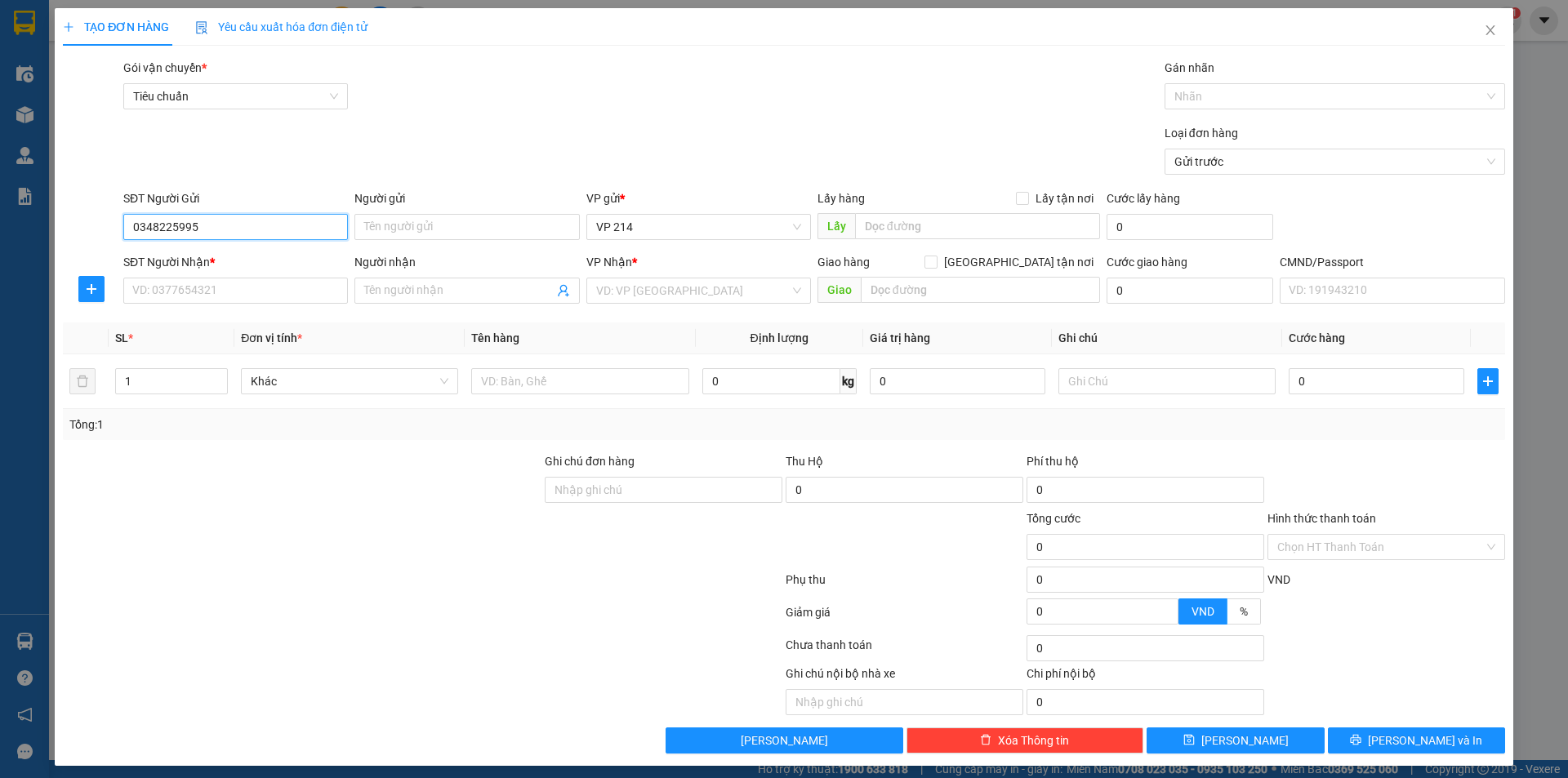
type input "0348461678"
type input "0962555148"
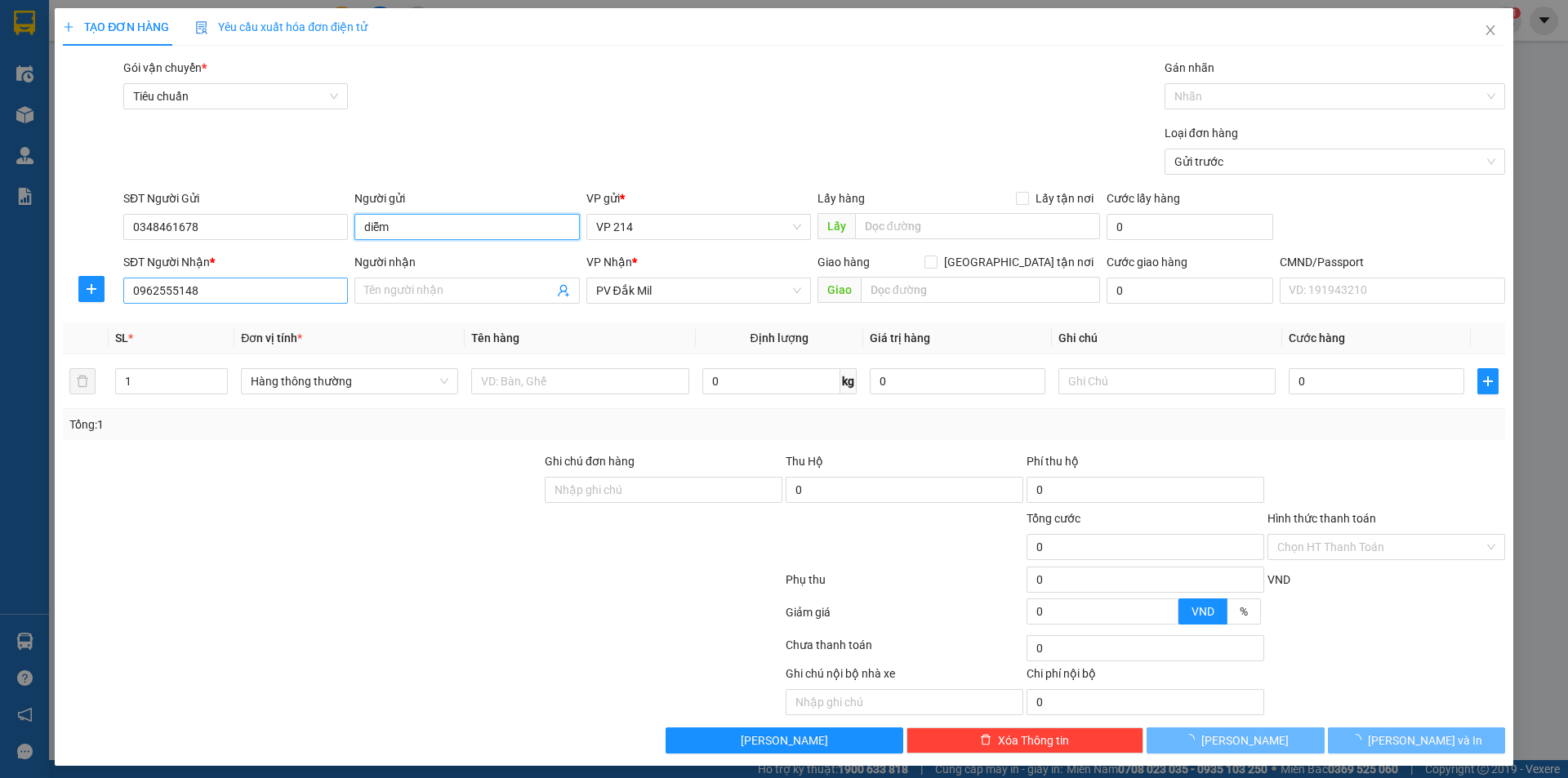
type input "diễm"
click at [272, 293] on input "0962555148" at bounding box center [235, 290] width 224 height 26
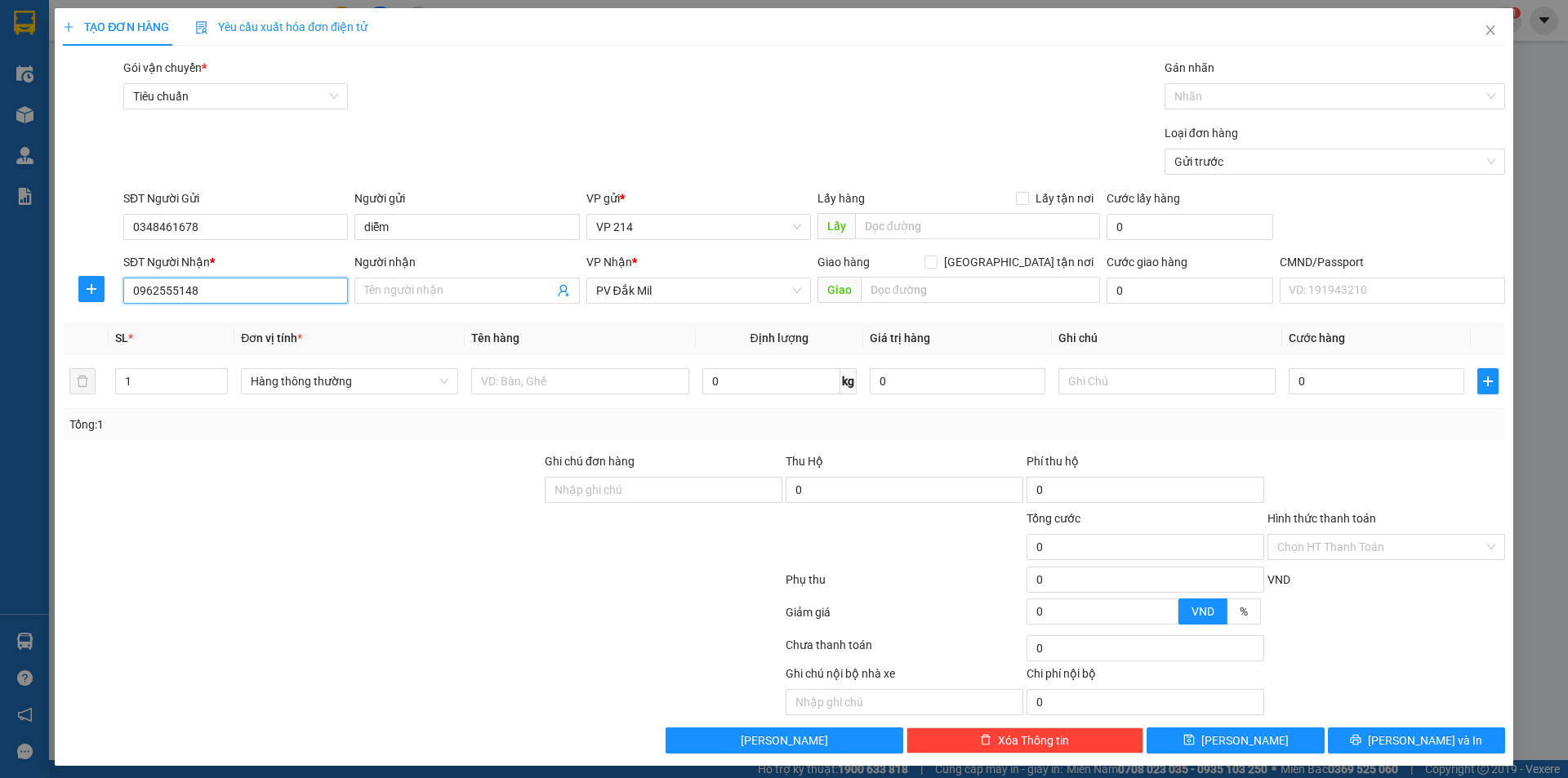
click at [272, 293] on input "0962555148" at bounding box center [235, 290] width 224 height 26
type input "0984223028"
type input "tuyên"
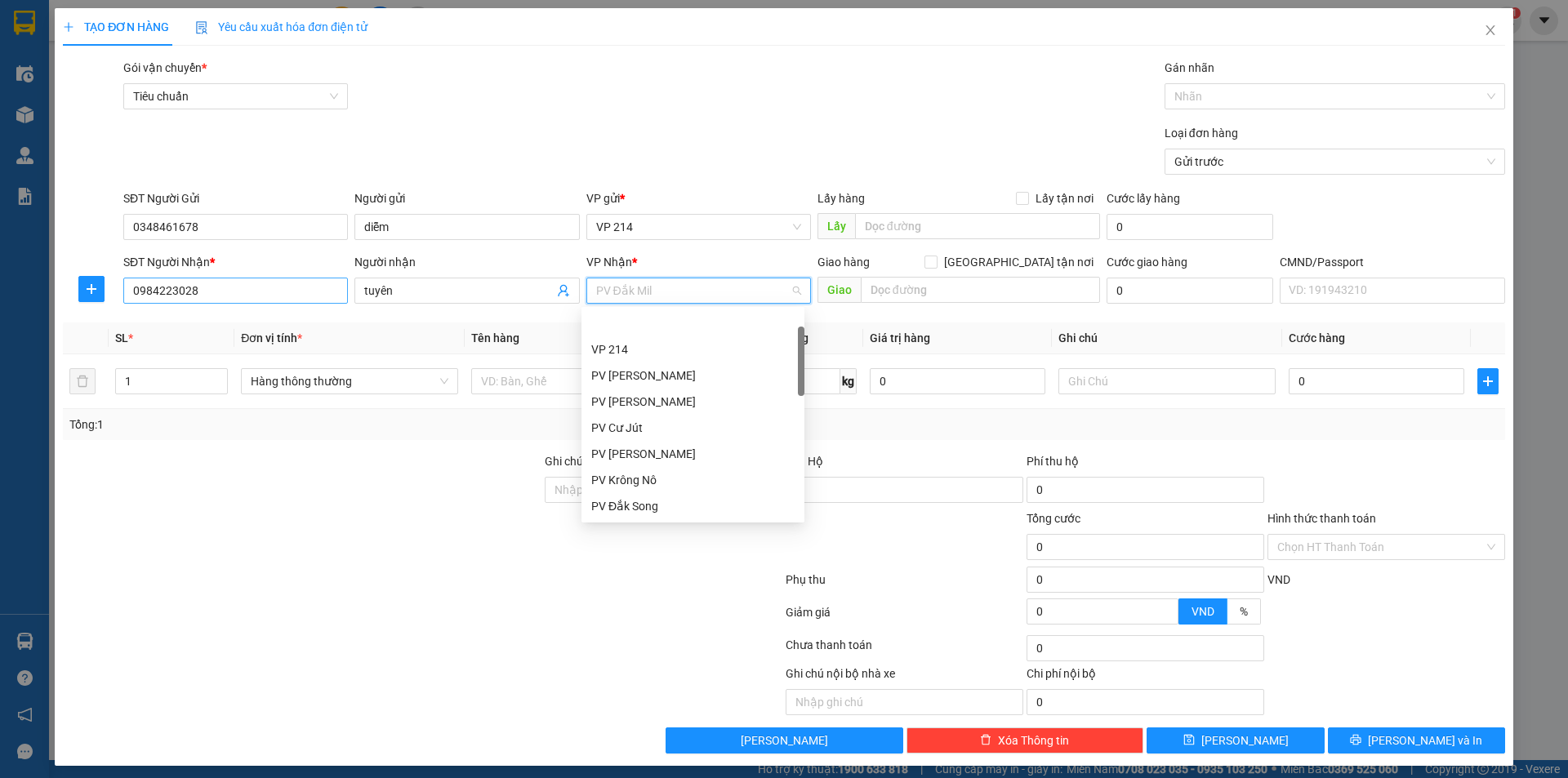
scroll to position [52, 0]
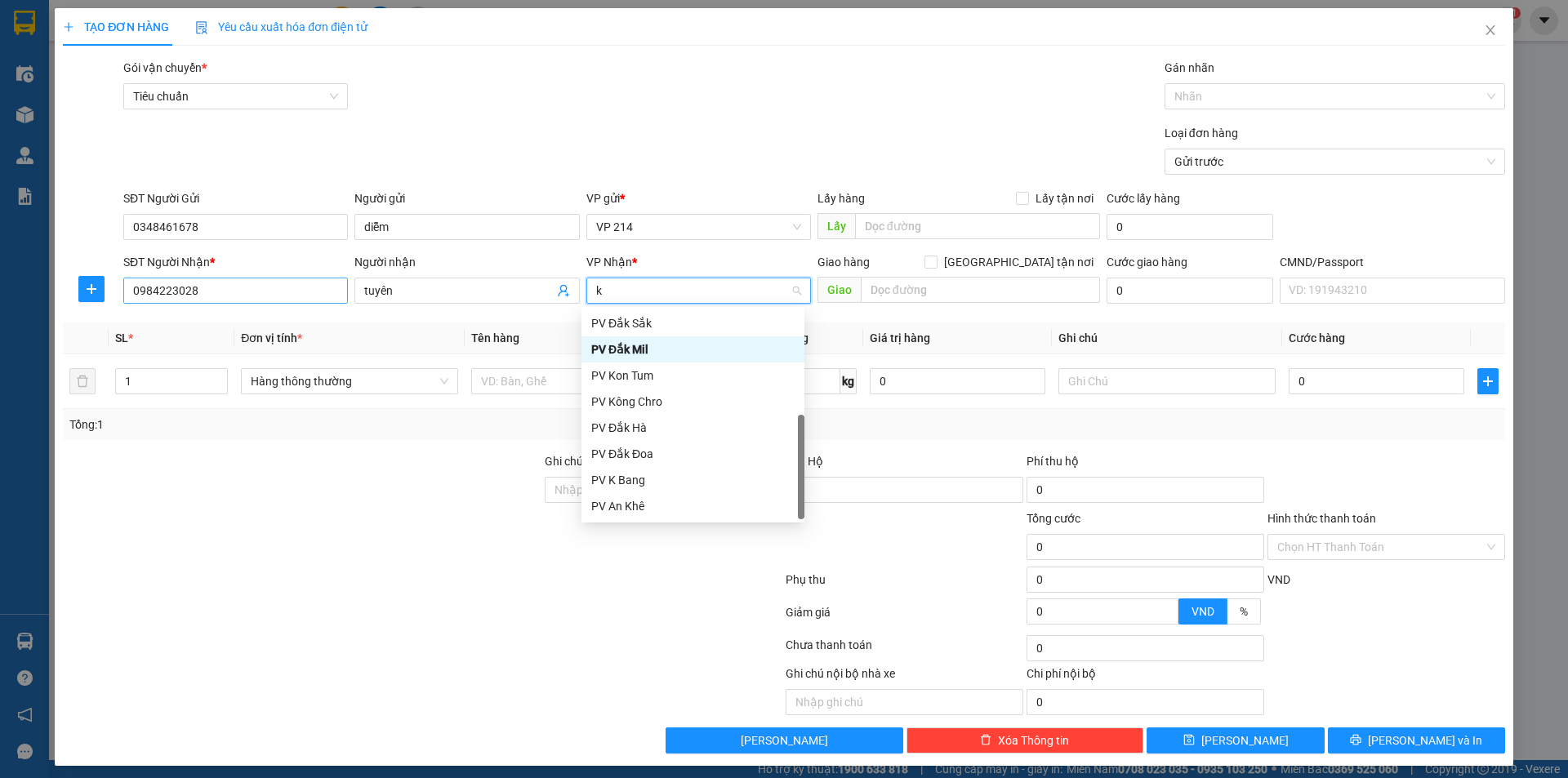
type input "kn"
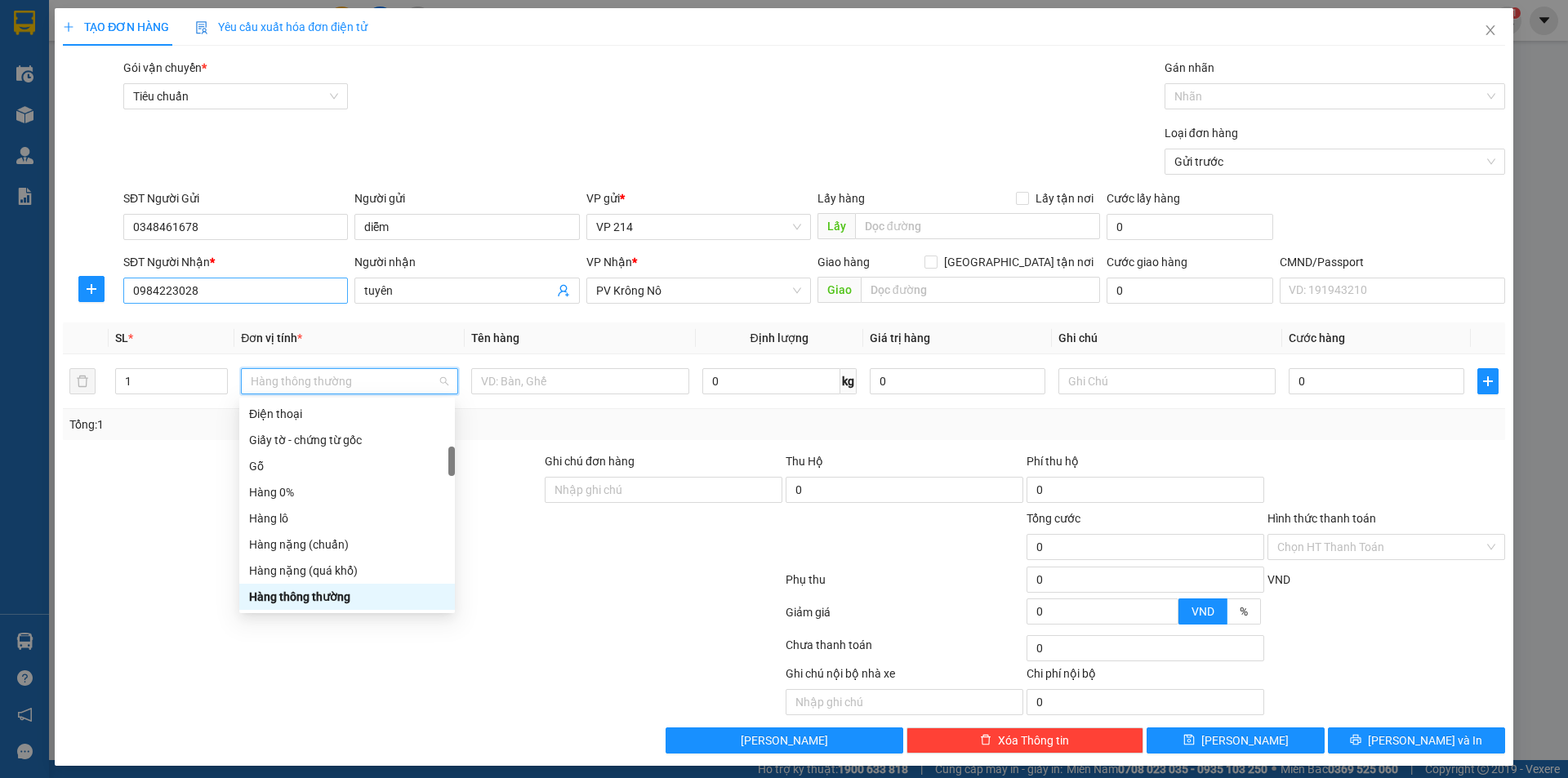
scroll to position [340, 0]
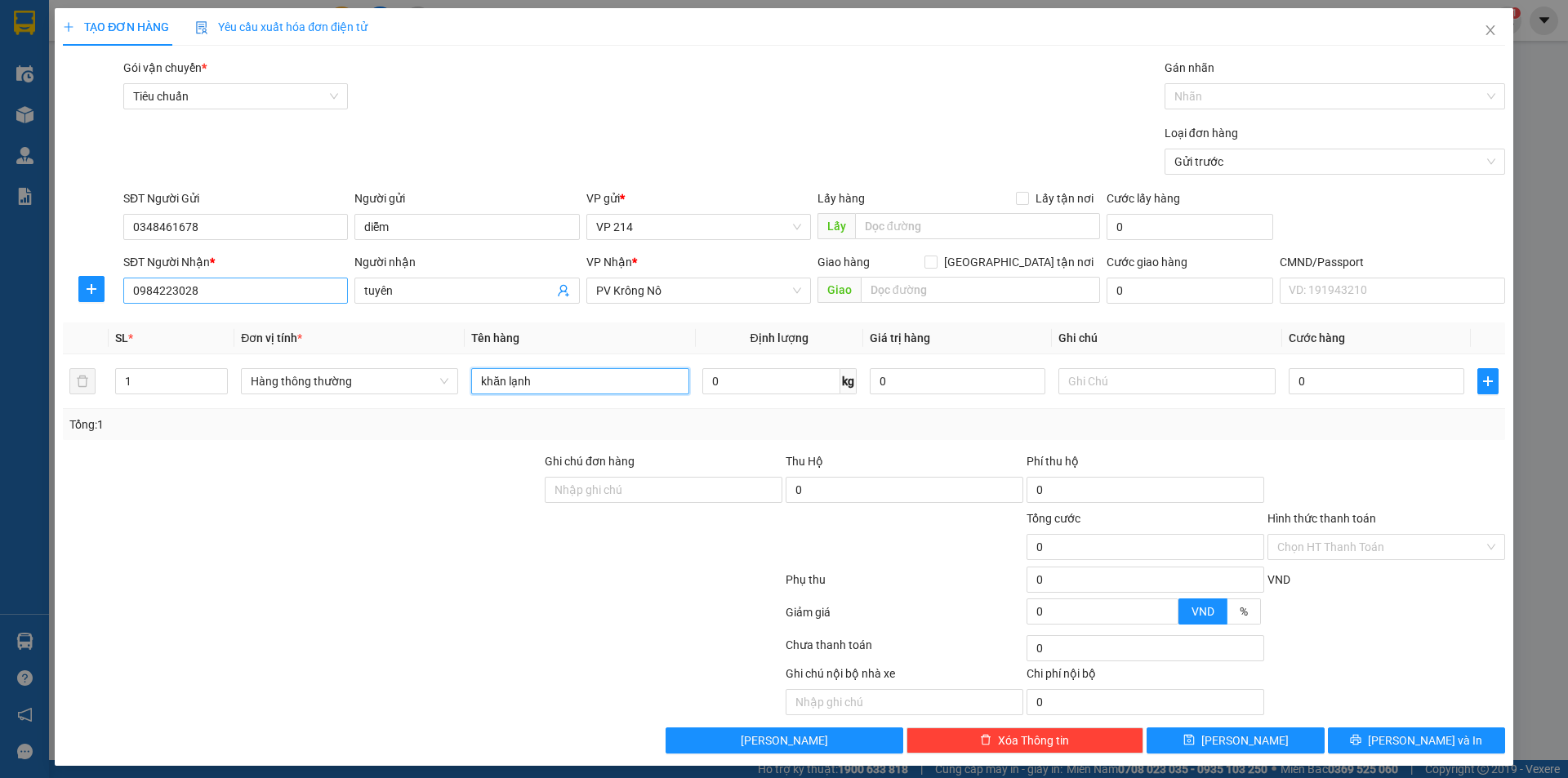
type input "khăn lạnh"
type input "1T"
type input "5"
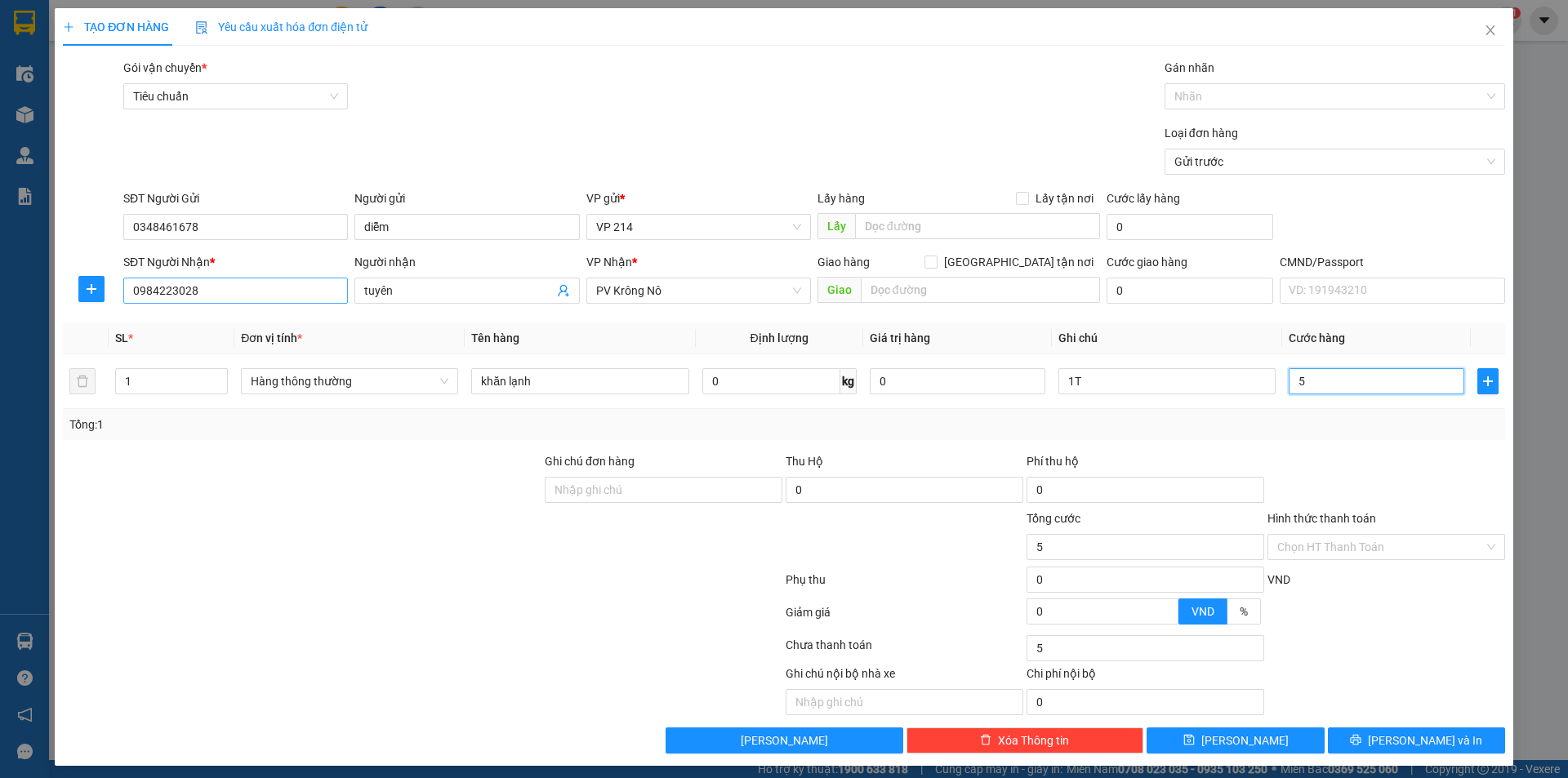
type input "50"
type input "500"
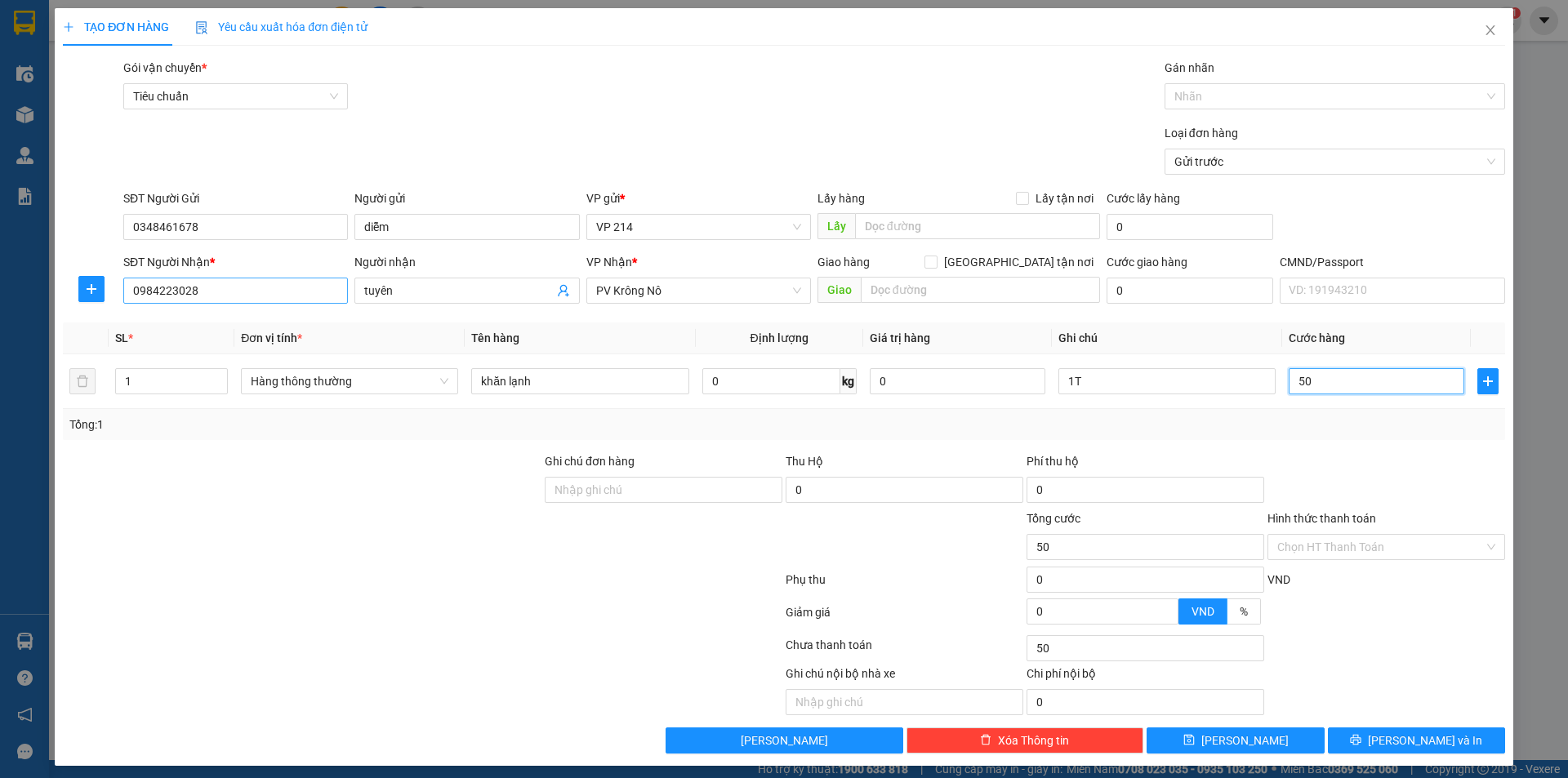
type input "500"
type input "5.000"
type input "50.000"
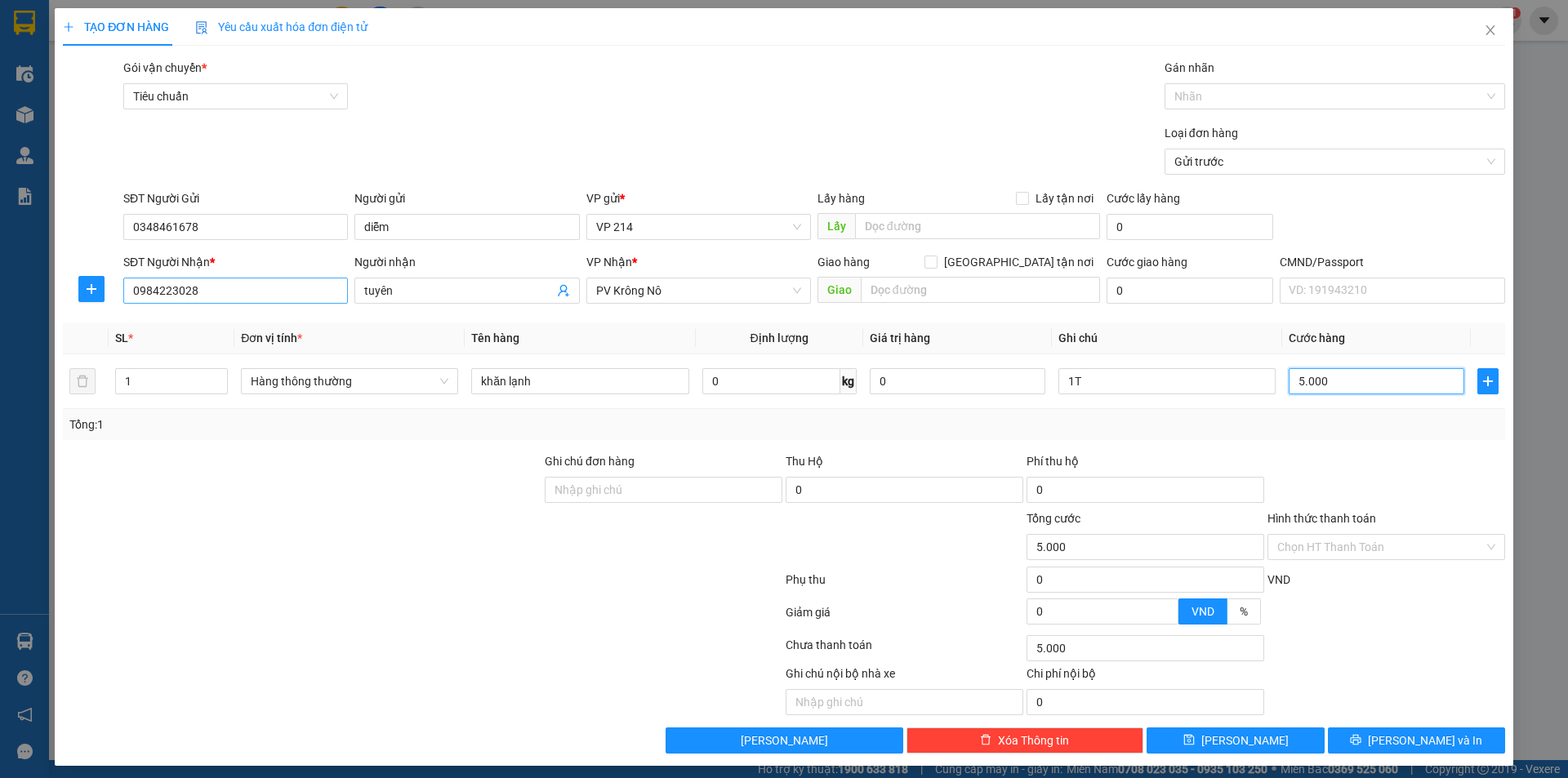
type input "50.000"
click at [1398, 738] on span "[PERSON_NAME] và In" at bounding box center [1424, 740] width 114 height 18
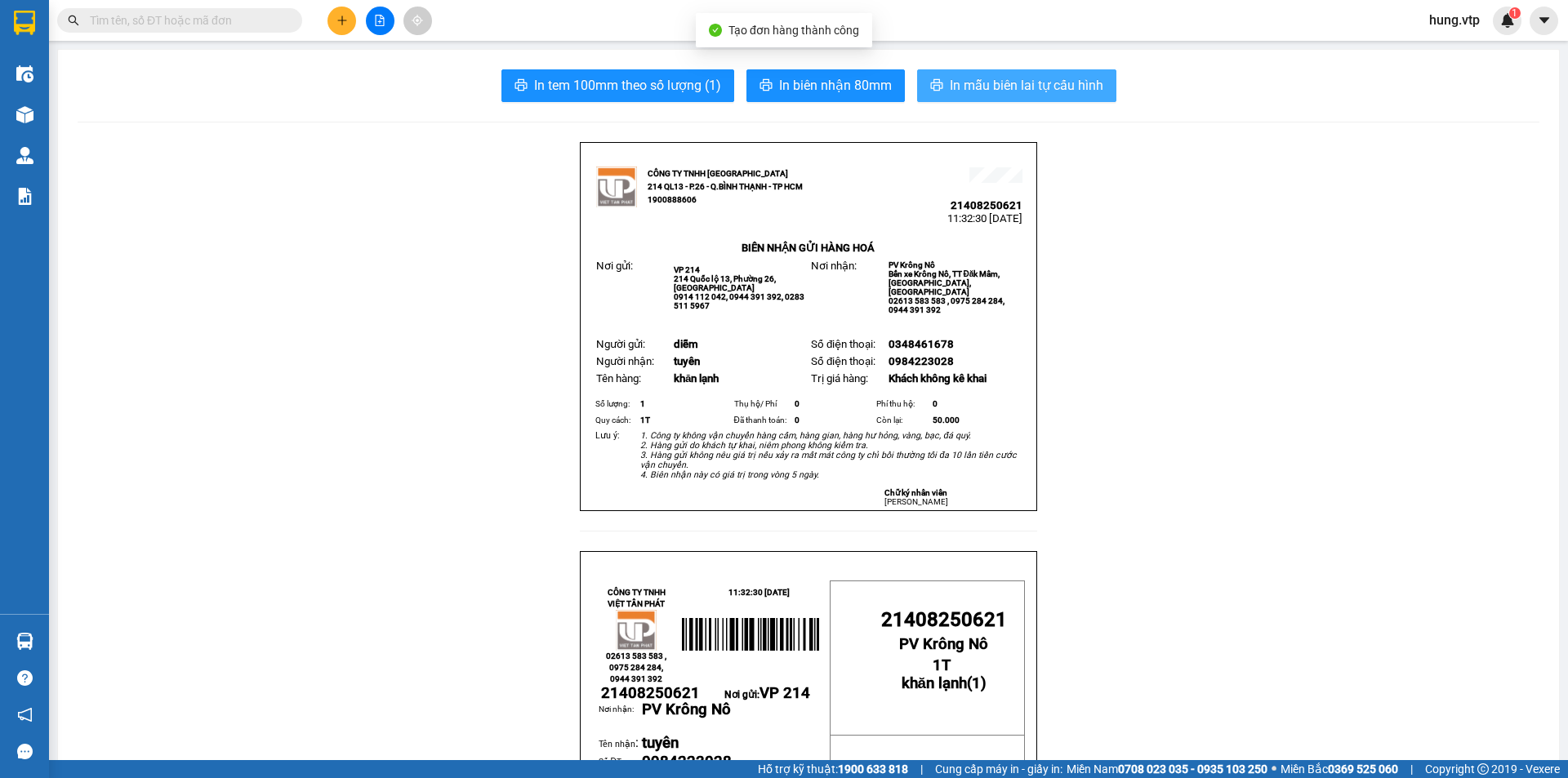
click at [1052, 88] on span "In mẫu biên lai tự cấu hình" at bounding box center [1026, 85] width 153 height 21
